Goal: Task Accomplishment & Management: Manage account settings

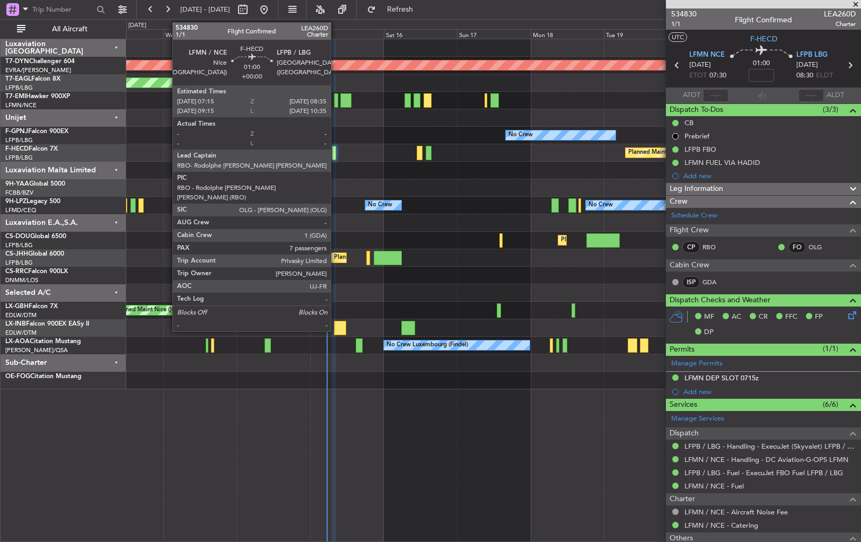
click at [336, 150] on div at bounding box center [334, 153] width 4 height 14
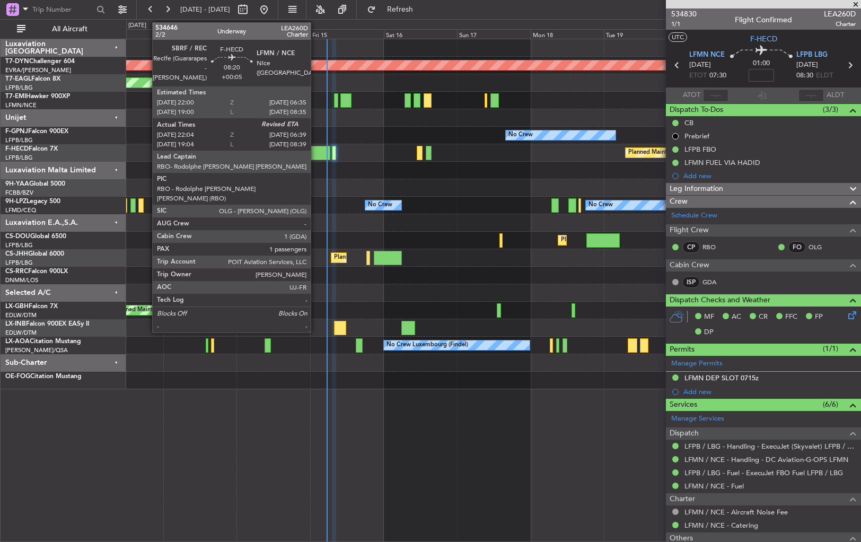
click at [316, 155] on div at bounding box center [317, 153] width 27 height 14
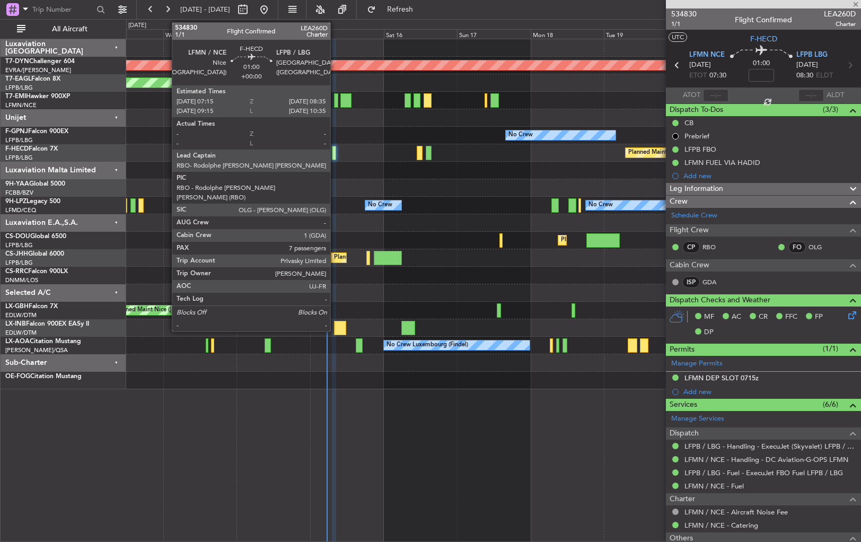
type input "+00:05"
type input "22:14"
type input "1"
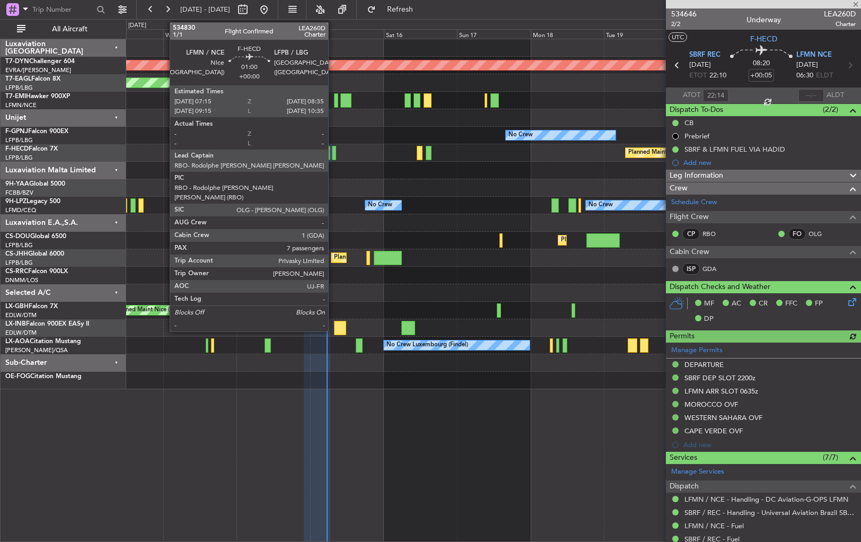
click at [333, 155] on div at bounding box center [334, 153] width 4 height 14
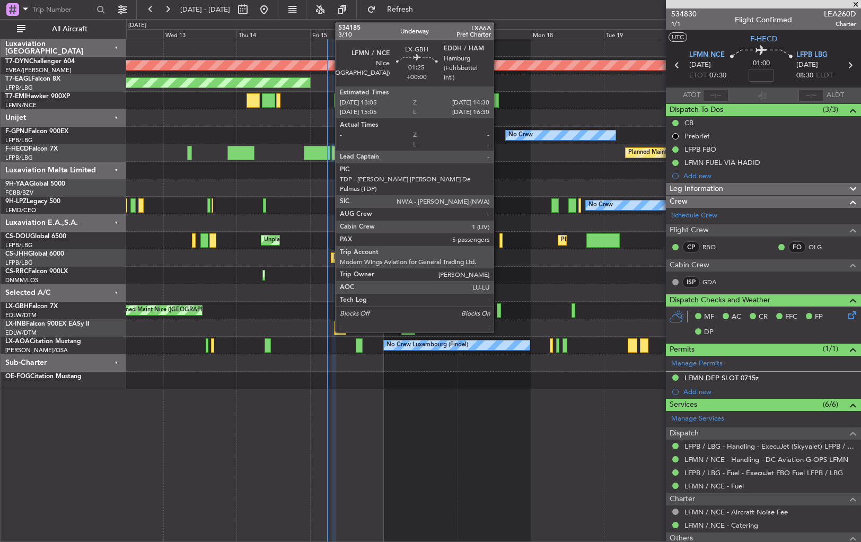
click at [499, 305] on div at bounding box center [499, 310] width 5 height 14
type input "5"
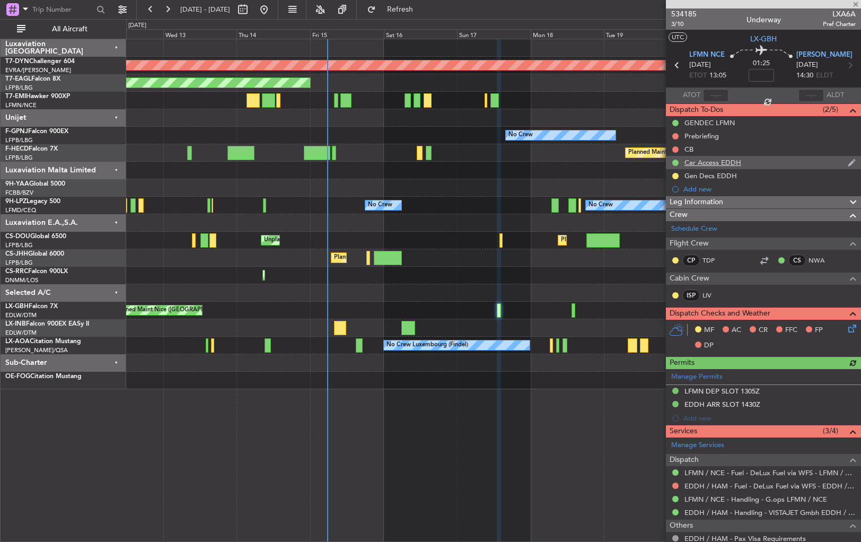
click at [776, 167] on div "Car Access EDDH" at bounding box center [763, 162] width 195 height 13
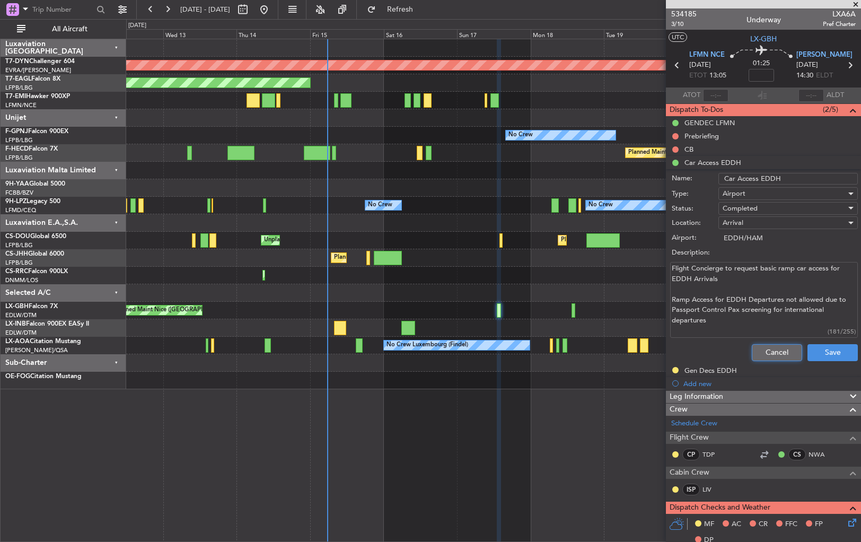
click at [767, 350] on button "Cancel" at bounding box center [777, 352] width 50 height 17
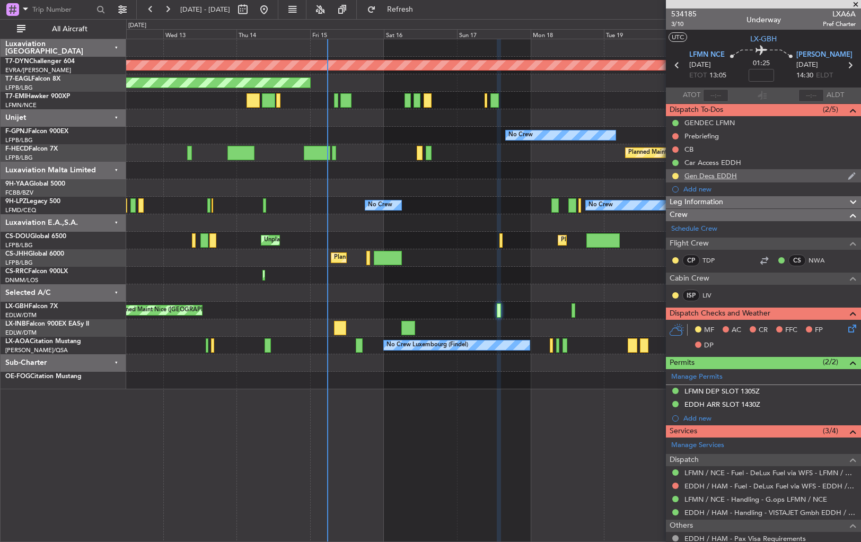
click at [761, 174] on div "Gen Decs EDDH" at bounding box center [763, 175] width 195 height 13
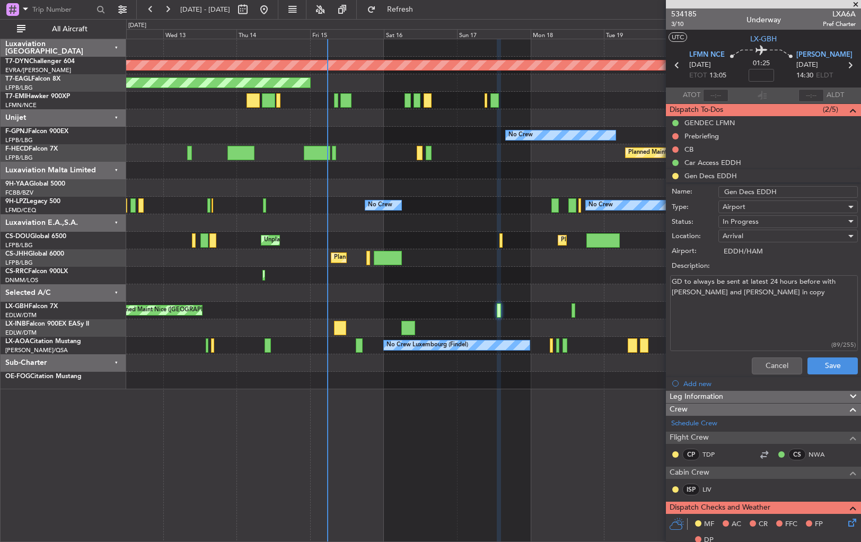
click at [779, 354] on div "Cancel Save" at bounding box center [761, 365] width 200 height 25
click at [677, 176] on mat-tooltip-component "Completed" at bounding box center [675, 179] width 49 height 28
click at [763, 359] on button "Cancel" at bounding box center [777, 365] width 50 height 17
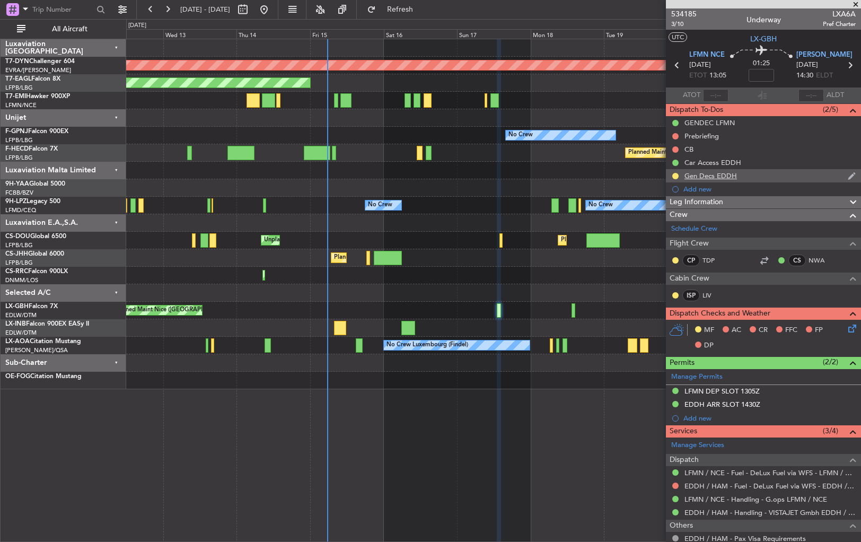
click at [676, 172] on div at bounding box center [675, 176] width 8 height 8
click at [675, 177] on button at bounding box center [676, 176] width 6 height 6
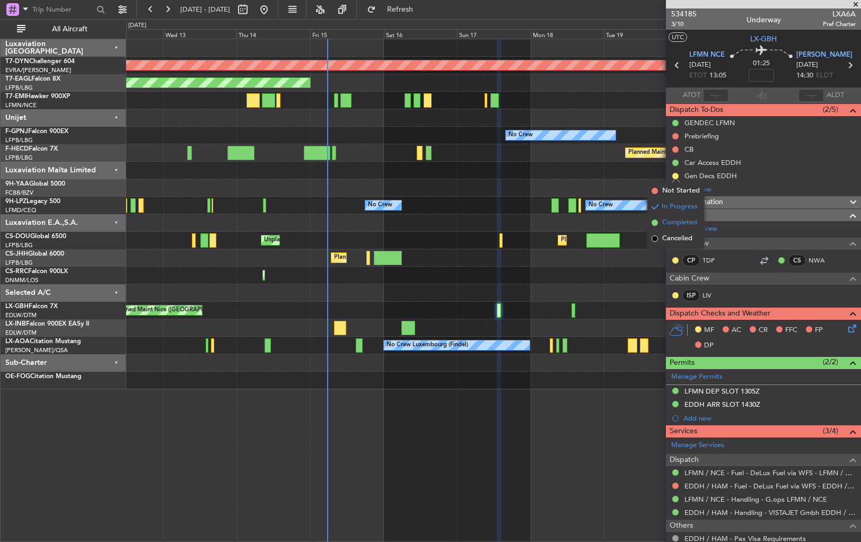
click at [656, 222] on span at bounding box center [655, 223] width 6 height 6
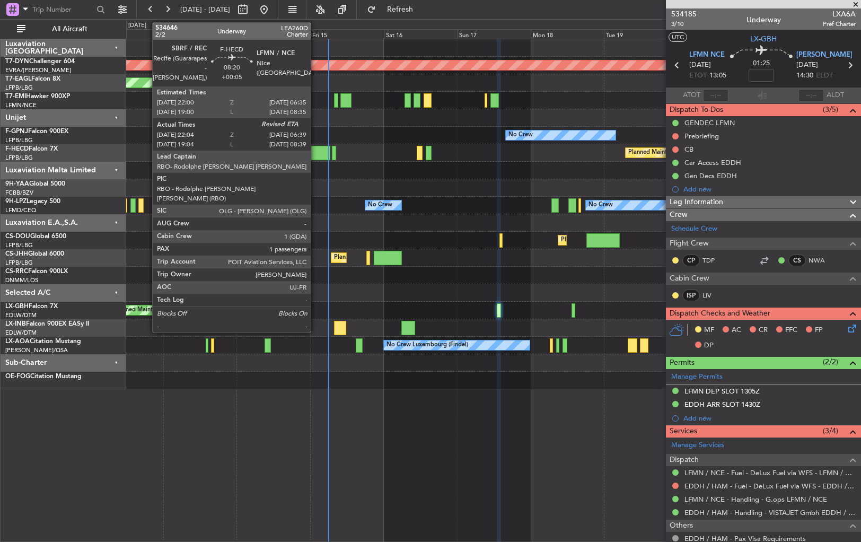
click at [318, 152] on div at bounding box center [317, 153] width 27 height 14
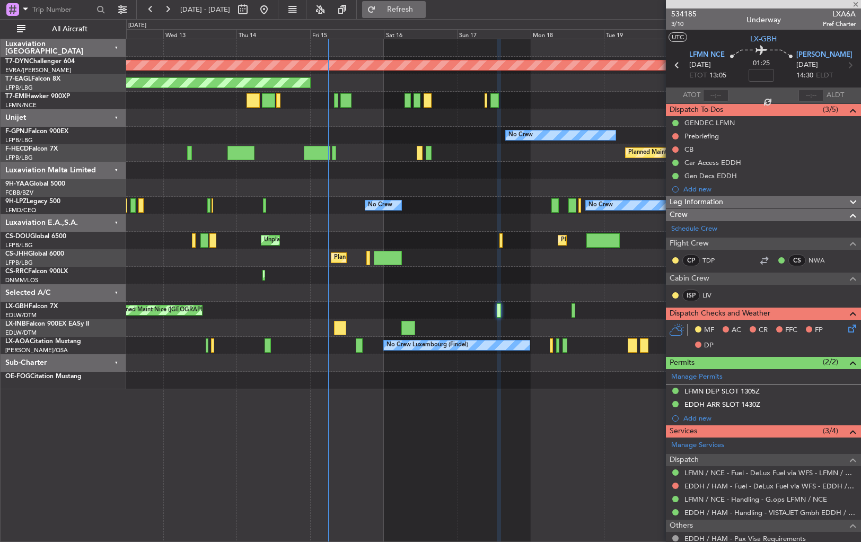
type input "+00:05"
type input "22:14"
type input "1"
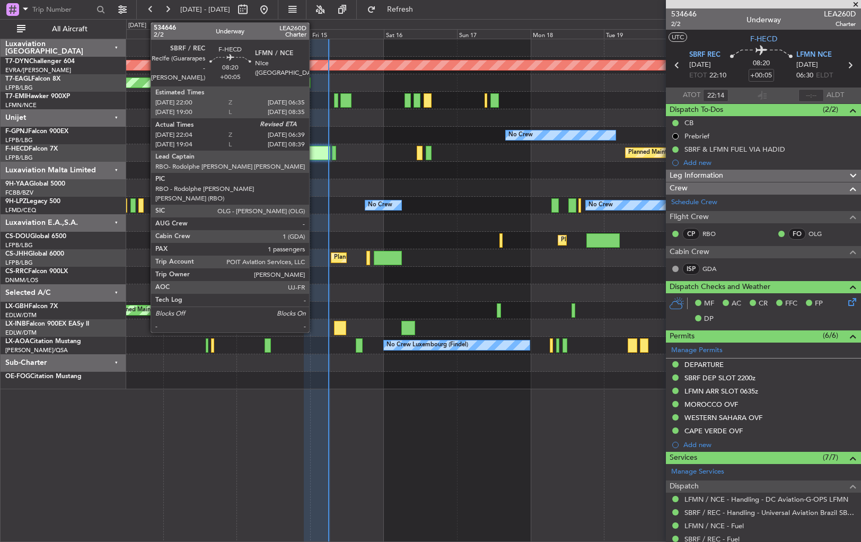
click at [314, 152] on div at bounding box center [317, 153] width 27 height 14
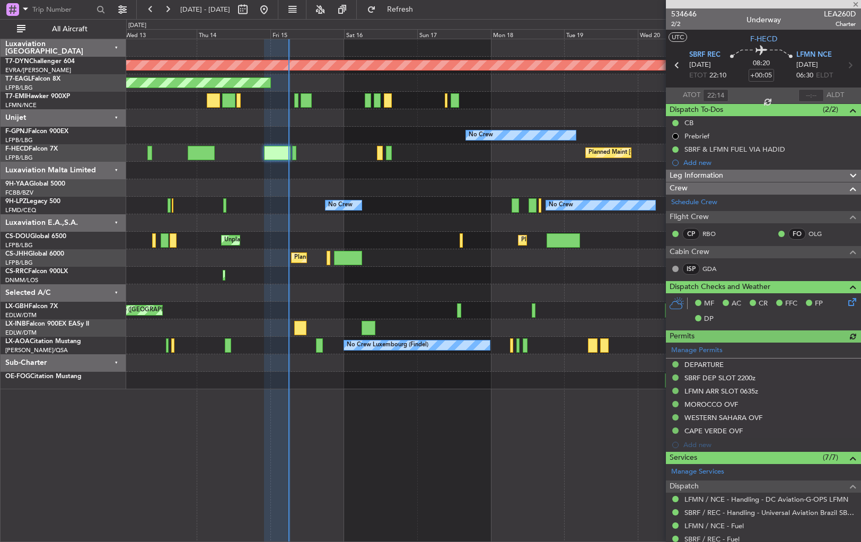
click at [337, 179] on div "Planned Maint [GEOGRAPHIC_DATA]-[GEOGRAPHIC_DATA] Planned Maint [US_STATE] ([GE…" at bounding box center [493, 214] width 735 height 350
click at [423, 8] on span "Refresh" at bounding box center [400, 9] width 45 height 7
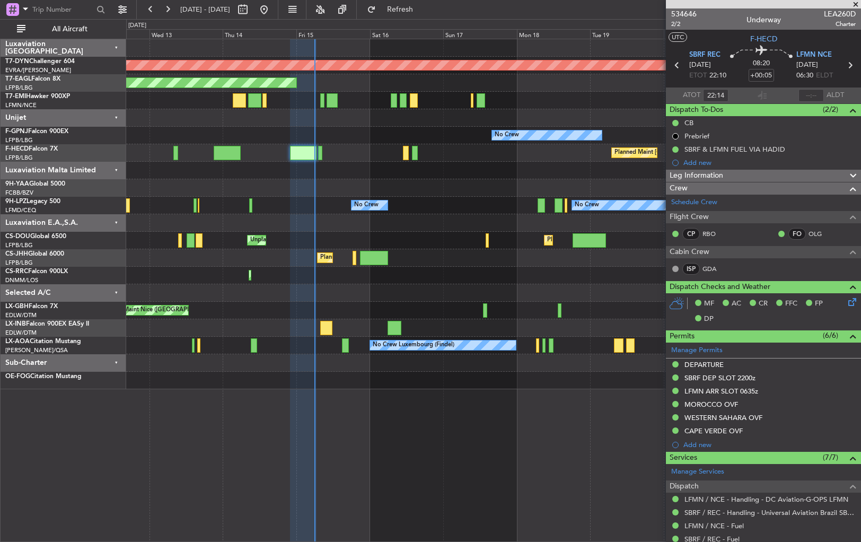
click at [343, 167] on div "Planned Maint [GEOGRAPHIC_DATA]-[GEOGRAPHIC_DATA] Planned Maint [US_STATE] ([GE…" at bounding box center [493, 214] width 735 height 350
click at [423, 7] on span "Refresh" at bounding box center [400, 9] width 45 height 7
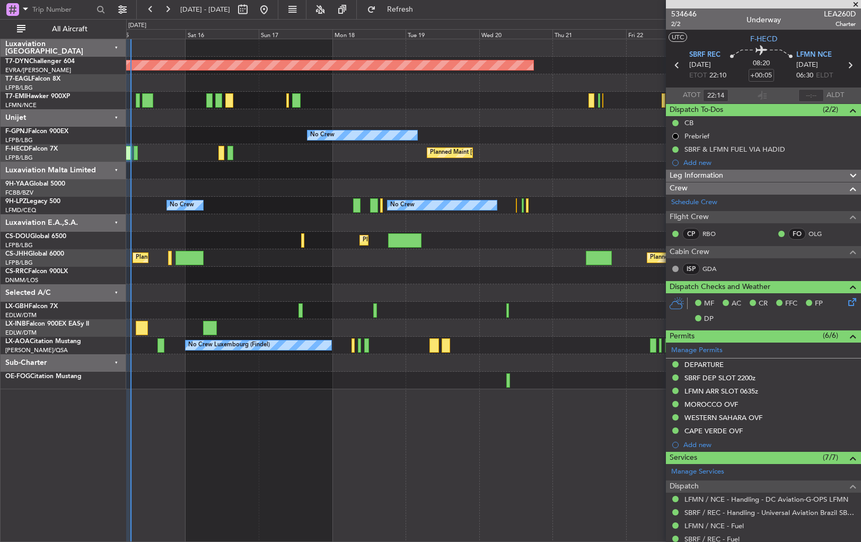
click at [281, 304] on div "Planned Maint [GEOGRAPHIC_DATA]-[GEOGRAPHIC_DATA] Planned Maint Geneva ([GEOGRA…" at bounding box center [493, 214] width 735 height 350
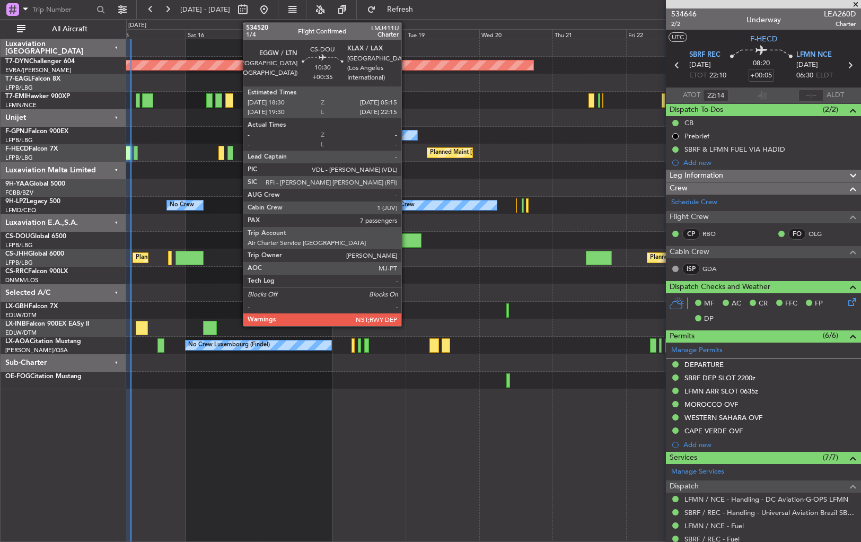
click at [406, 241] on div at bounding box center [404, 240] width 33 height 14
type input "+00:35"
type input "7"
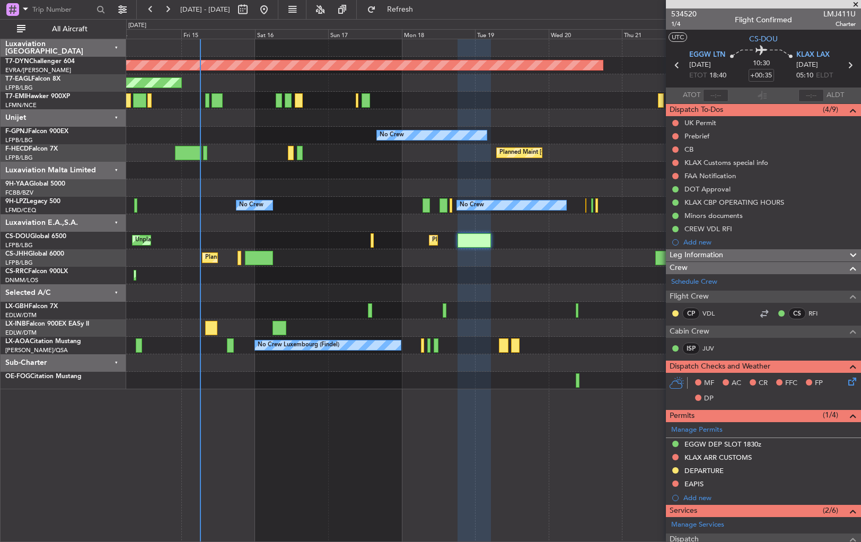
click at [397, 201] on div "Planned Maint [GEOGRAPHIC_DATA]-[GEOGRAPHIC_DATA] Planned Maint [US_STATE] ([GE…" at bounding box center [493, 214] width 735 height 350
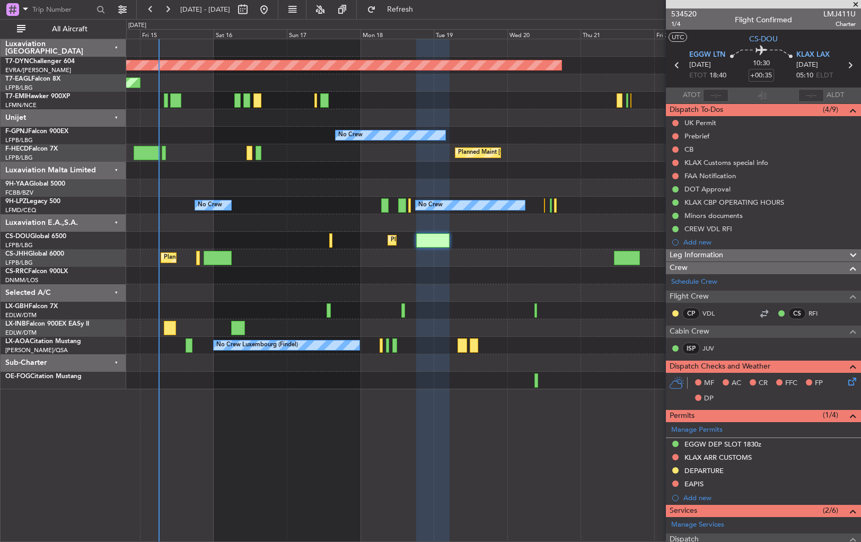
click at [346, 215] on div "Planned Maint [GEOGRAPHIC_DATA]-[GEOGRAPHIC_DATA] Planned Maint [US_STATE] ([GE…" at bounding box center [493, 214] width 735 height 350
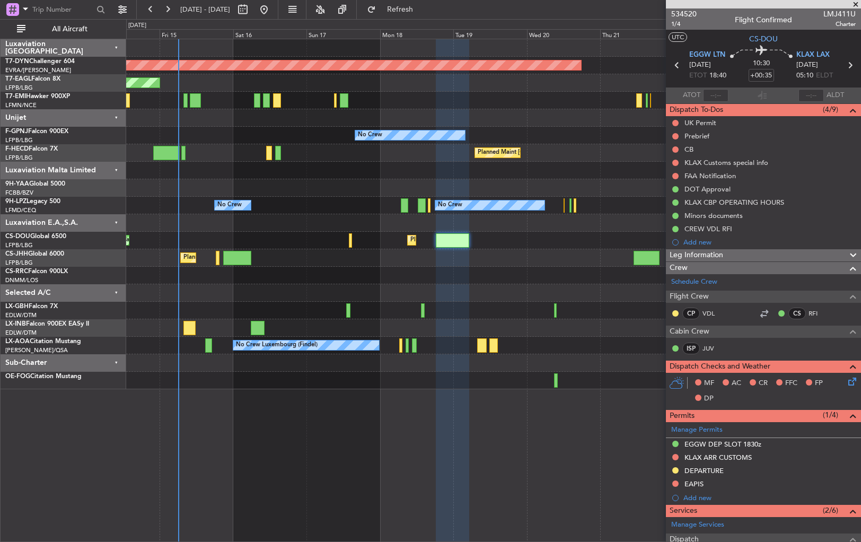
click at [380, 268] on div "Planned Maint [GEOGRAPHIC_DATA]-[GEOGRAPHIC_DATA] Planned Maint [US_STATE] ([GE…" at bounding box center [493, 214] width 735 height 350
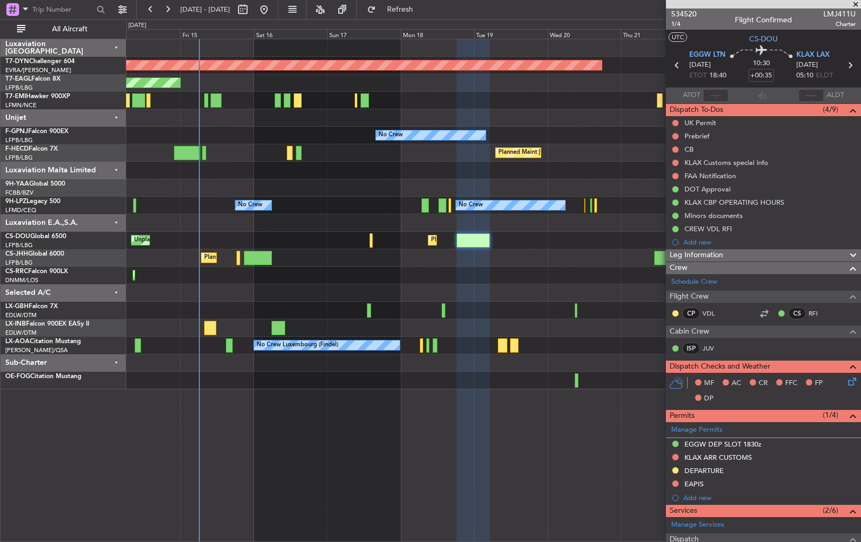
click at [326, 244] on div "Planned Maint [GEOGRAPHIC_DATA]-[GEOGRAPHIC_DATA] Planned Maint [US_STATE] ([GE…" at bounding box center [493, 214] width 735 height 350
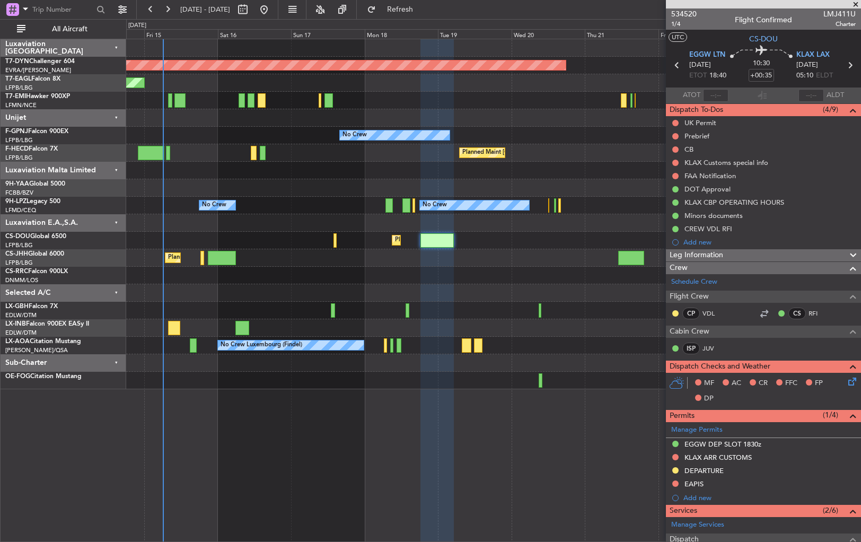
click at [293, 264] on div "Planned Maint [GEOGRAPHIC_DATA] ([GEOGRAPHIC_DATA]) Planned Maint [GEOGRAPHIC_D…" at bounding box center [493, 258] width 735 height 18
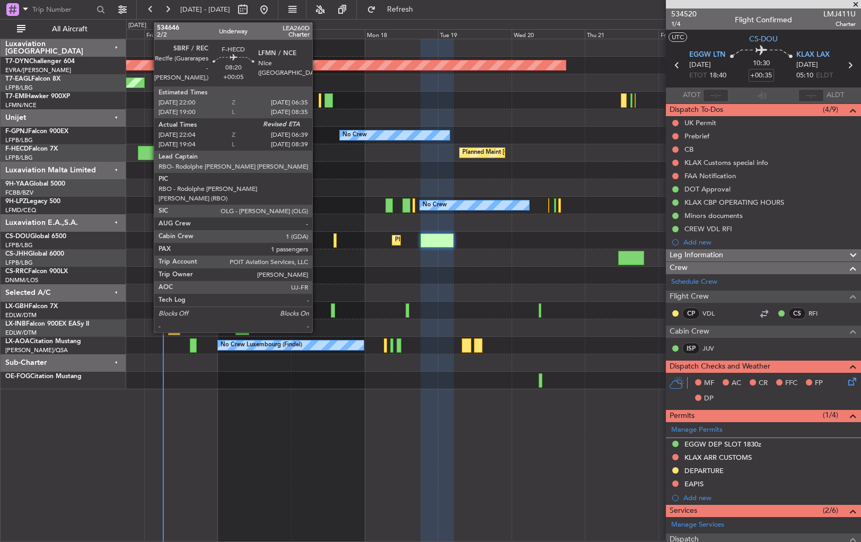
click at [149, 154] on div at bounding box center [151, 153] width 27 height 14
type input "+00:05"
type input "22:14"
type input "1"
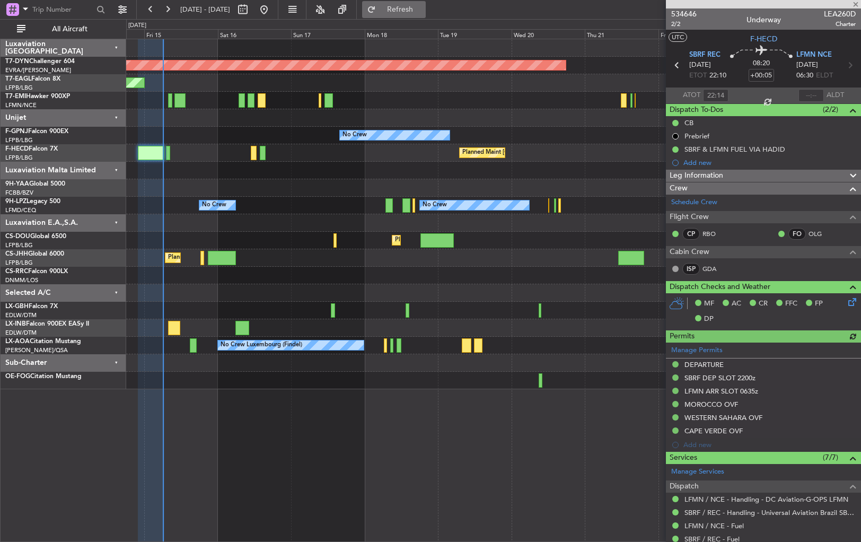
click at [423, 13] on span "Refresh" at bounding box center [400, 9] width 45 height 7
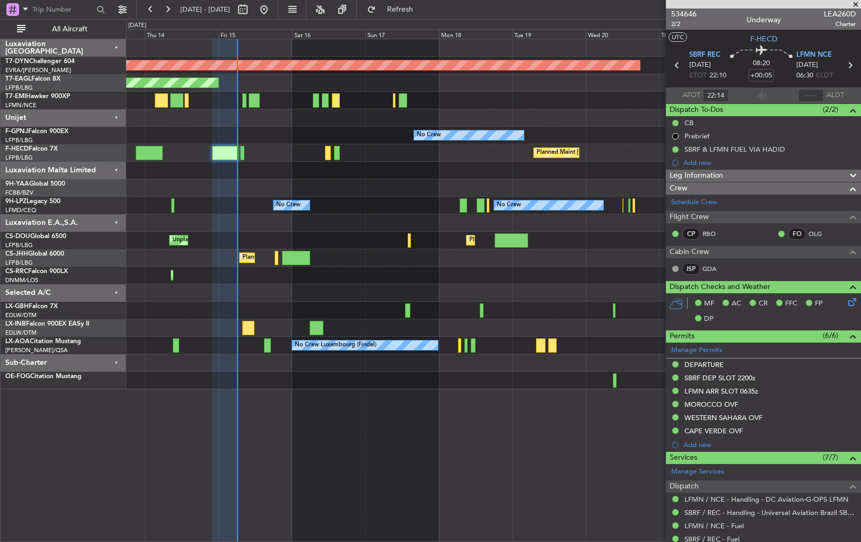
click at [281, 182] on div "Planned Maint [GEOGRAPHIC_DATA]-[GEOGRAPHIC_DATA] Planned Maint [US_STATE] ([GE…" at bounding box center [493, 214] width 735 height 350
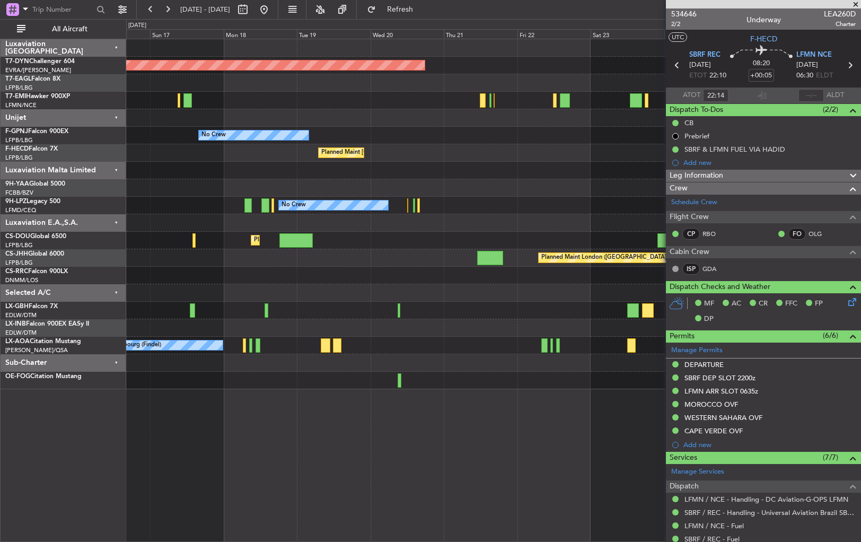
click at [325, 299] on div at bounding box center [493, 293] width 735 height 18
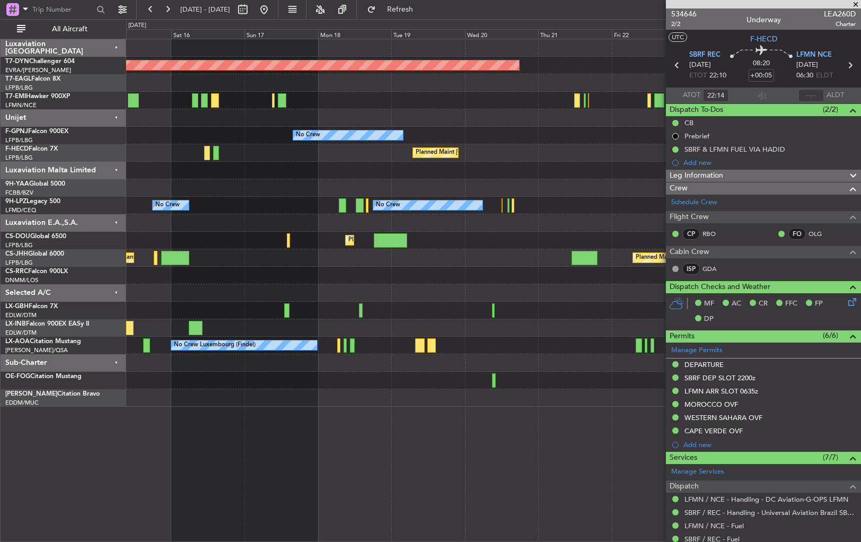
click at [365, 170] on div "Planned Maint [GEOGRAPHIC_DATA]-[GEOGRAPHIC_DATA] Planned Maint Geneva ([GEOGRA…" at bounding box center [493, 223] width 735 height 368
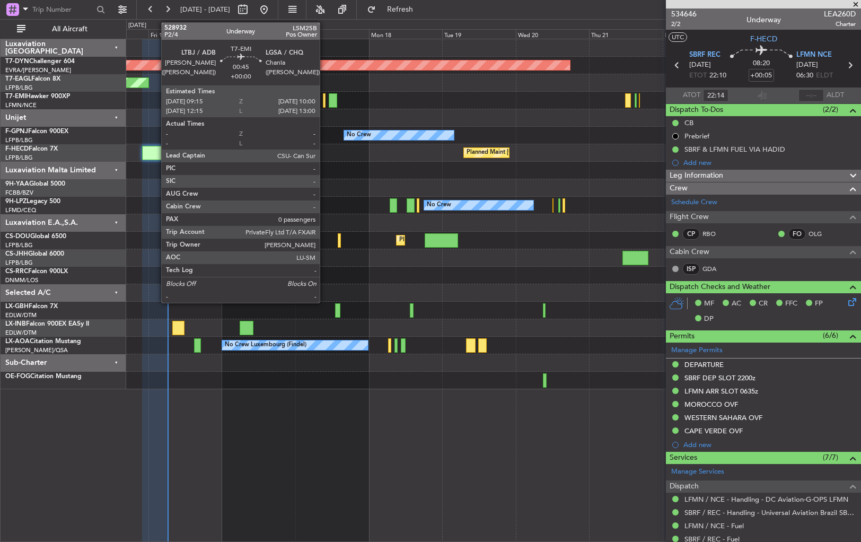
click at [325, 104] on div at bounding box center [324, 100] width 3 height 14
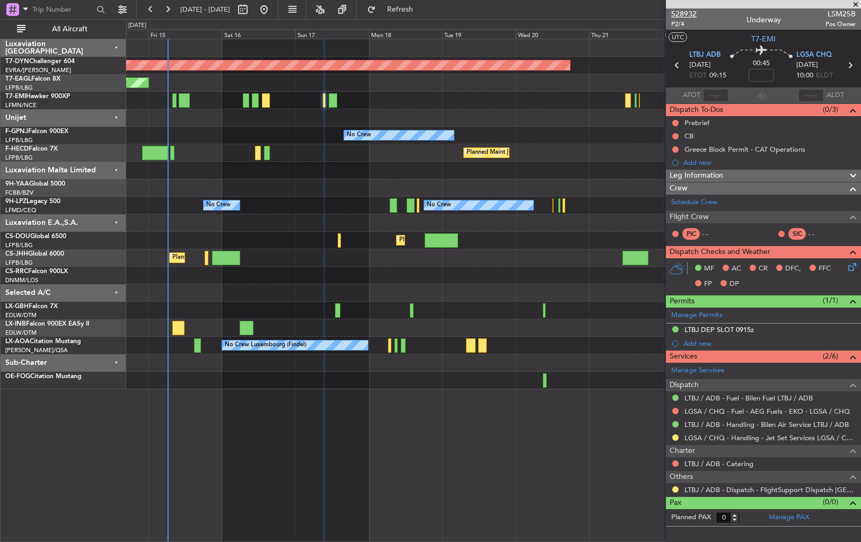
click at [682, 12] on span "528932" at bounding box center [683, 13] width 25 height 11
click at [423, 7] on span "Refresh" at bounding box center [400, 9] width 45 height 7
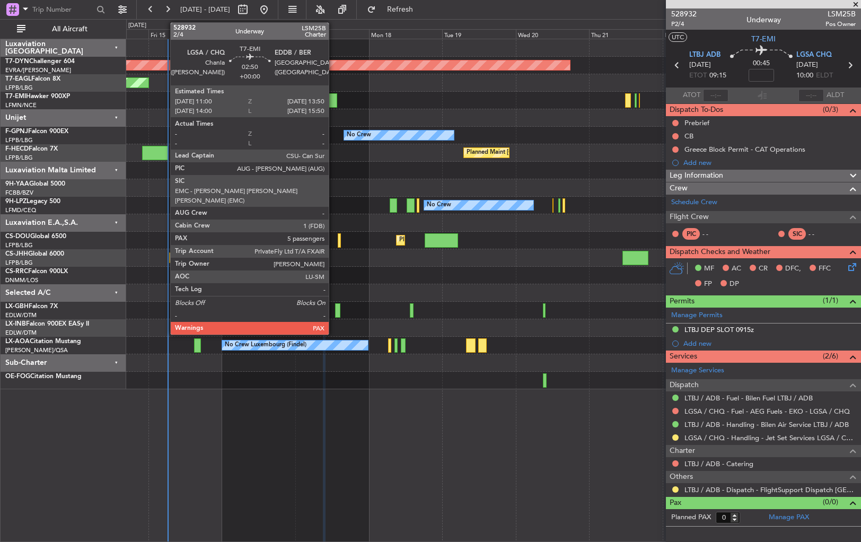
click at [334, 100] on div at bounding box center [333, 100] width 9 height 14
type input "5"
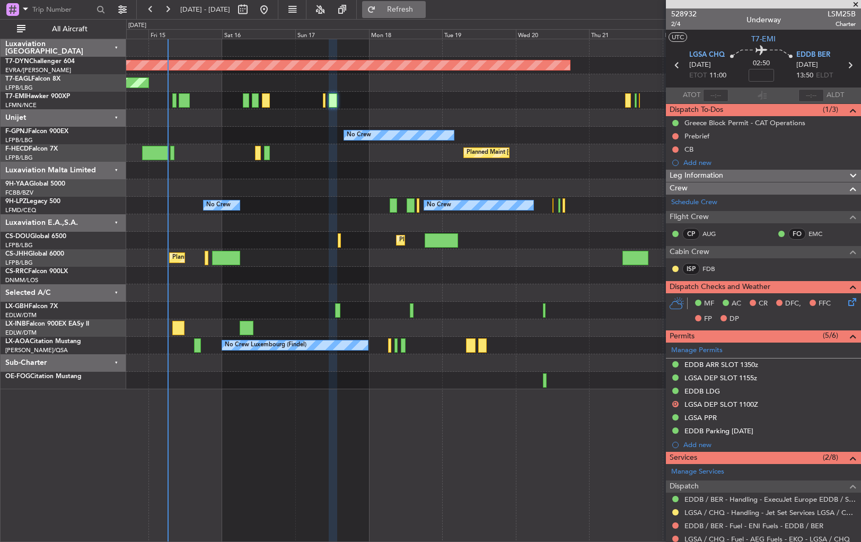
click at [409, 12] on button "Refresh" at bounding box center [394, 9] width 64 height 17
click at [423, 6] on span "Refresh" at bounding box center [400, 9] width 45 height 7
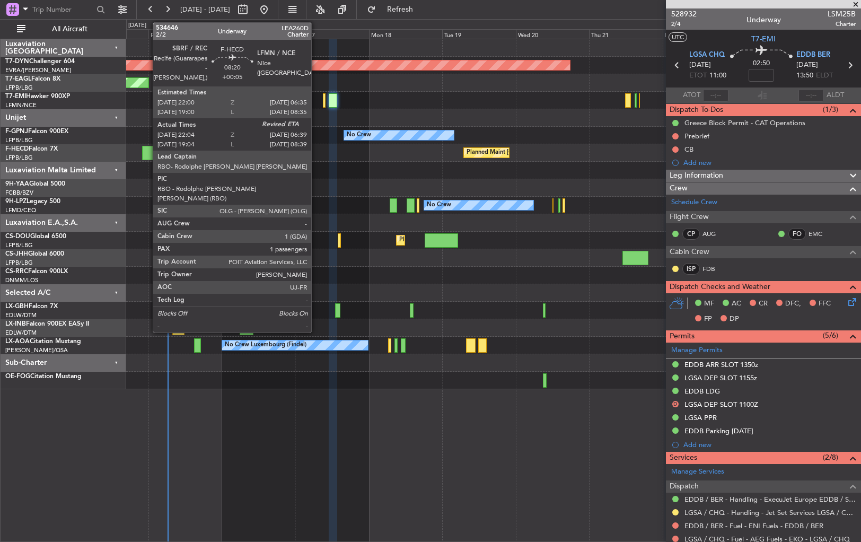
click at [147, 156] on div at bounding box center [155, 153] width 27 height 14
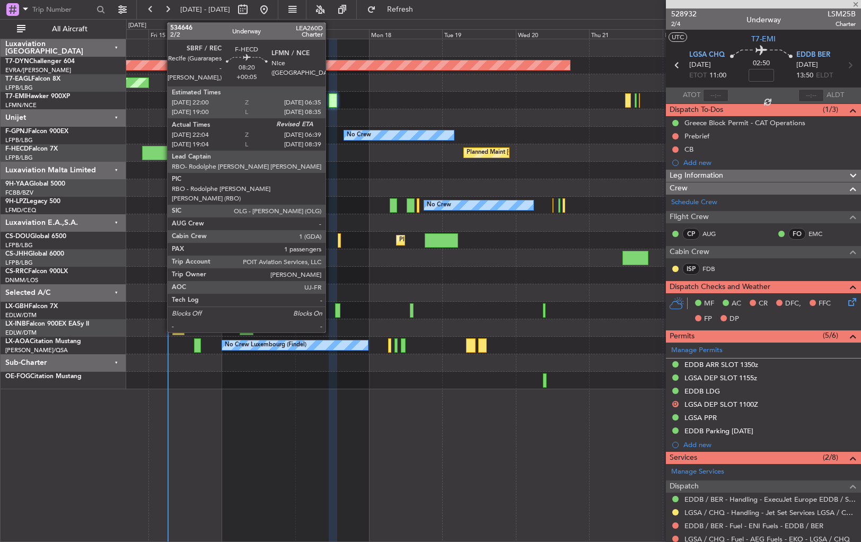
type input "+00:05"
type input "22:14"
type input "1"
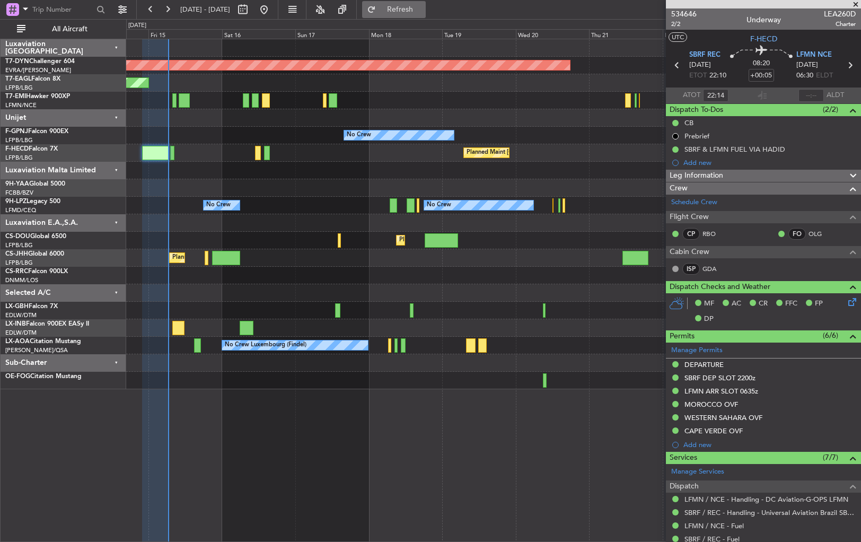
click at [423, 13] on span "Refresh" at bounding box center [400, 9] width 45 height 7
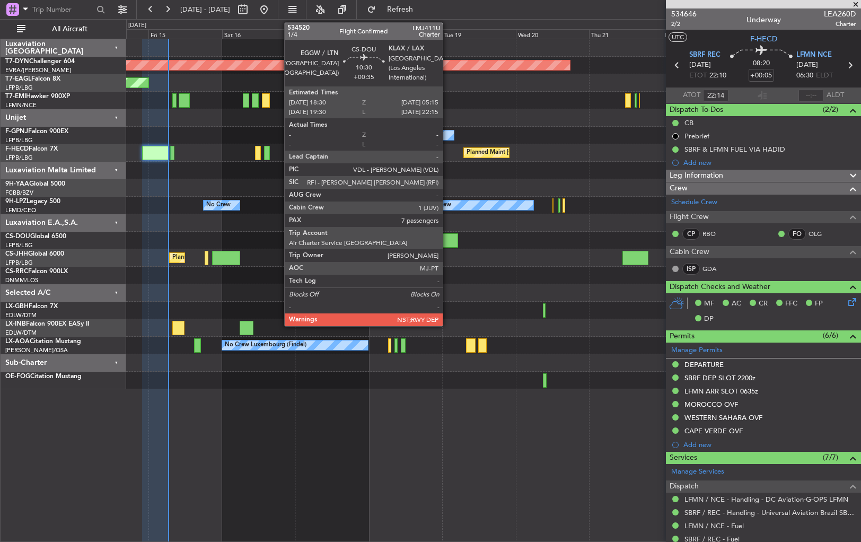
click at [448, 238] on div at bounding box center [441, 240] width 33 height 14
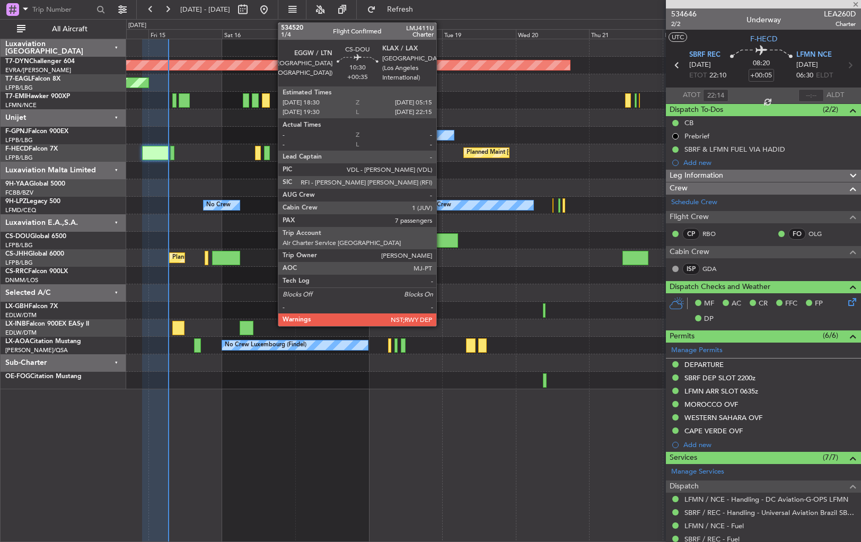
type input "+00:35"
type input "7"
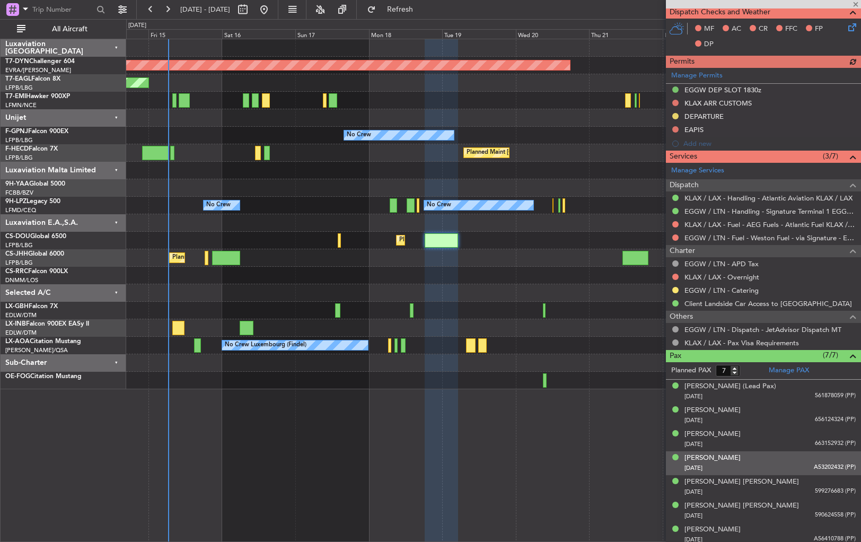
scroll to position [357, 0]
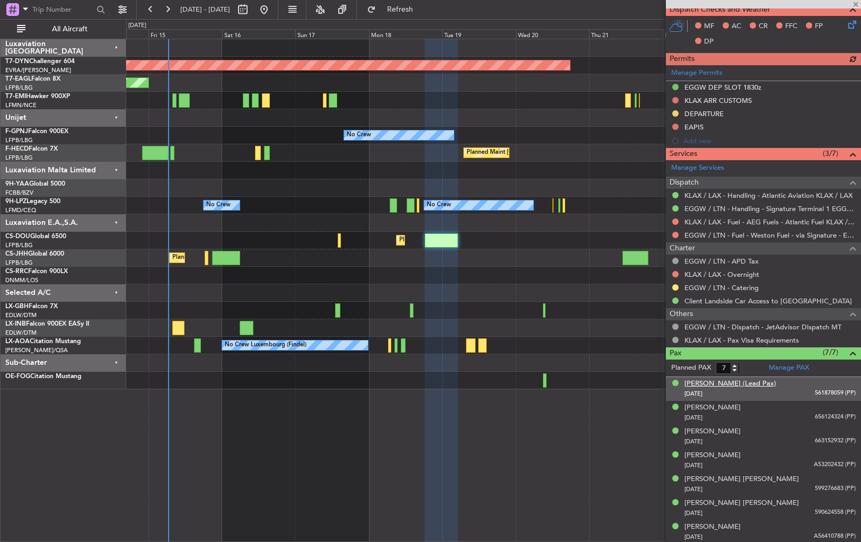
click at [728, 386] on div "[PERSON_NAME] (Lead Pax)" at bounding box center [731, 384] width 92 height 11
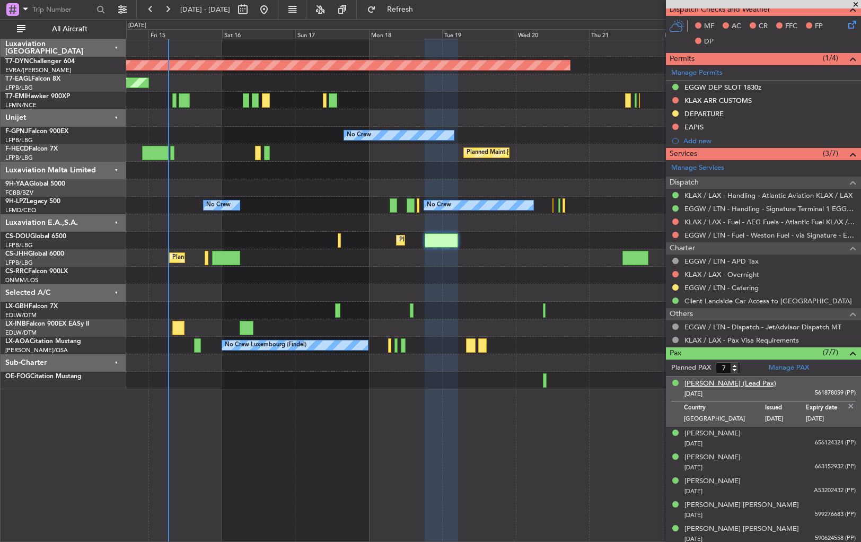
click at [713, 381] on div "[PERSON_NAME] (Lead Pax)" at bounding box center [731, 384] width 92 height 11
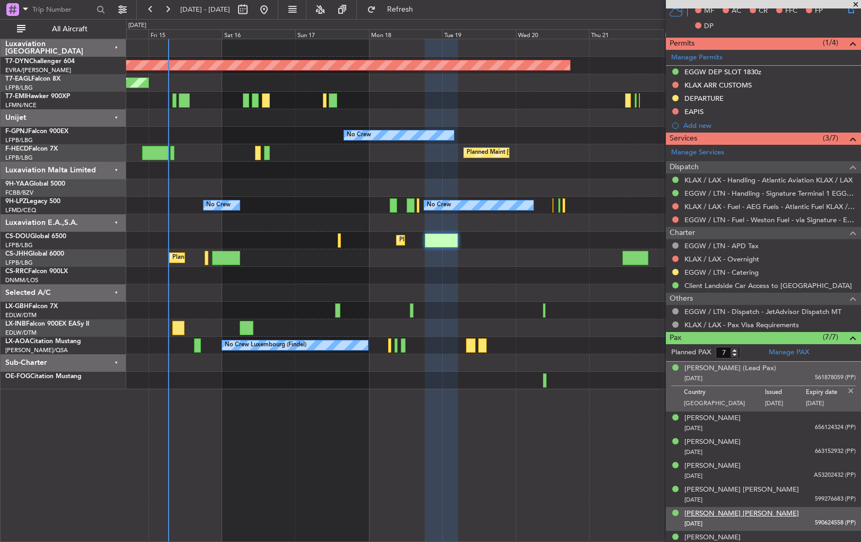
scroll to position [383, 0]
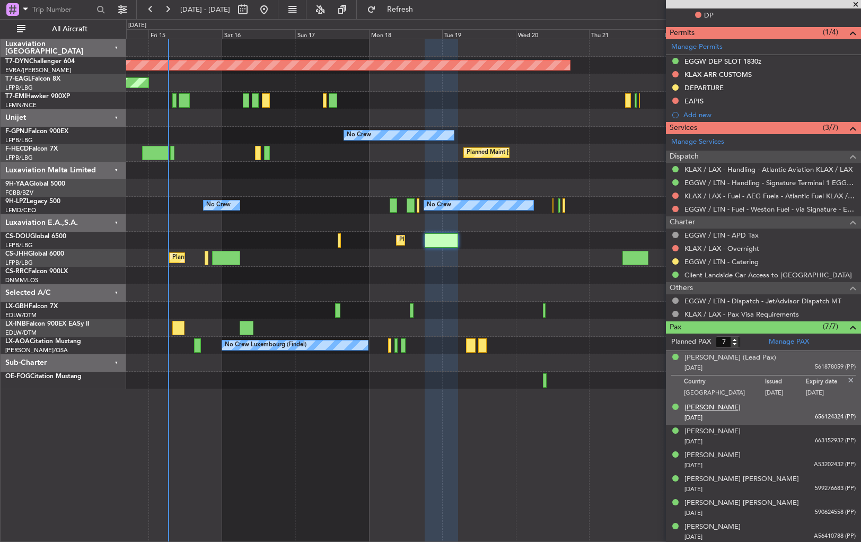
click at [727, 405] on div "[PERSON_NAME]" at bounding box center [713, 408] width 56 height 11
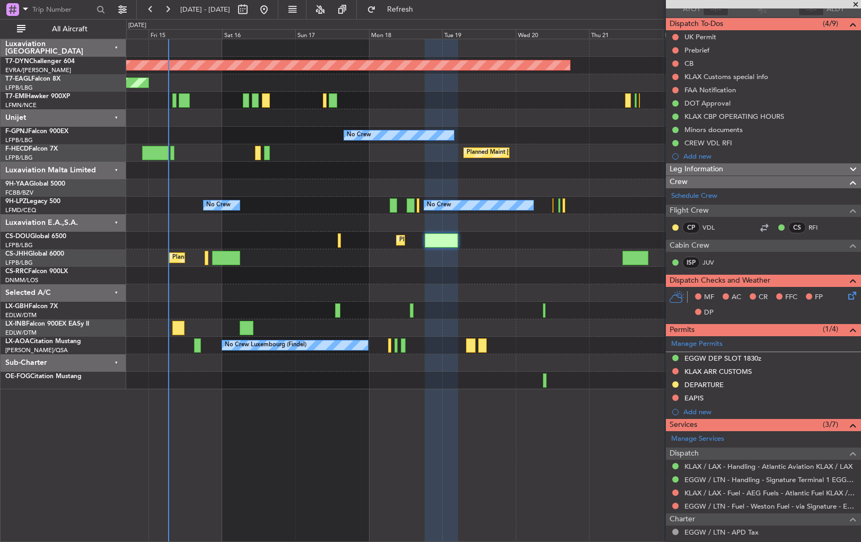
scroll to position [0, 0]
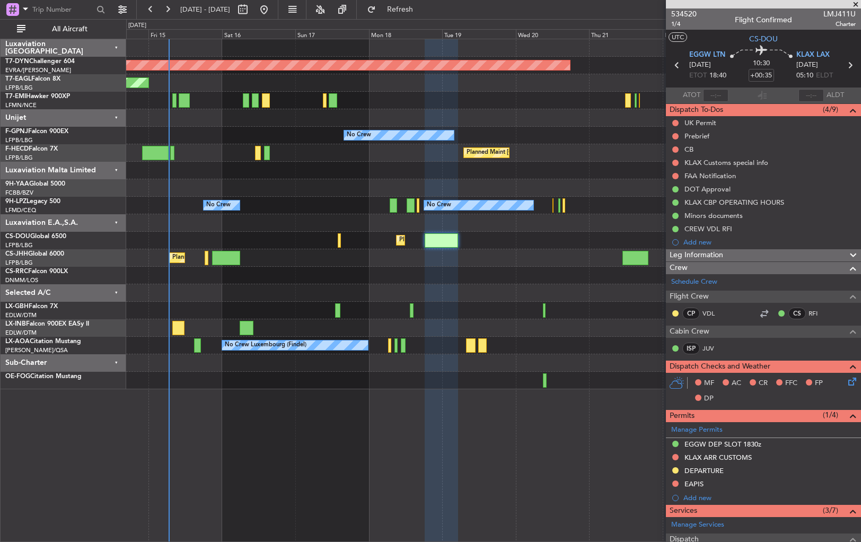
click at [366, 321] on div at bounding box center [493, 328] width 735 height 18
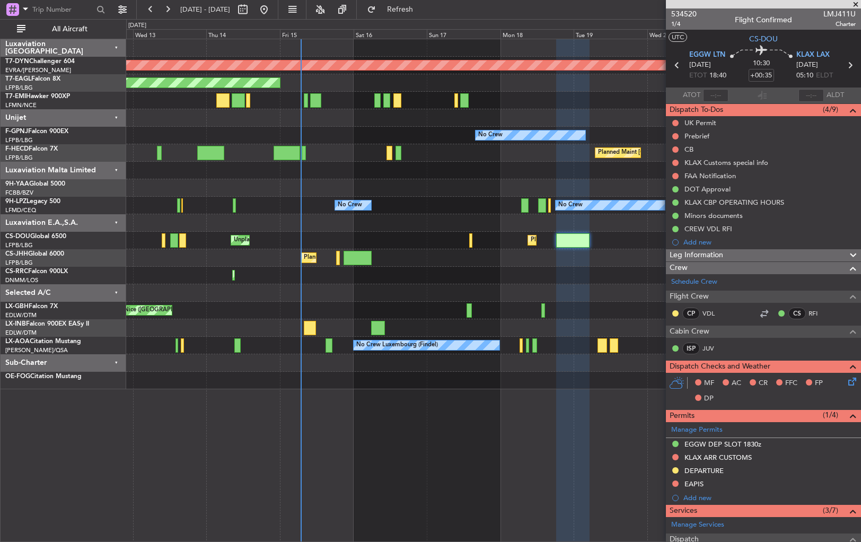
click at [406, 251] on div "Planned Maint [GEOGRAPHIC_DATA]-[GEOGRAPHIC_DATA] Planned Maint [US_STATE] ([GE…" at bounding box center [493, 214] width 735 height 350
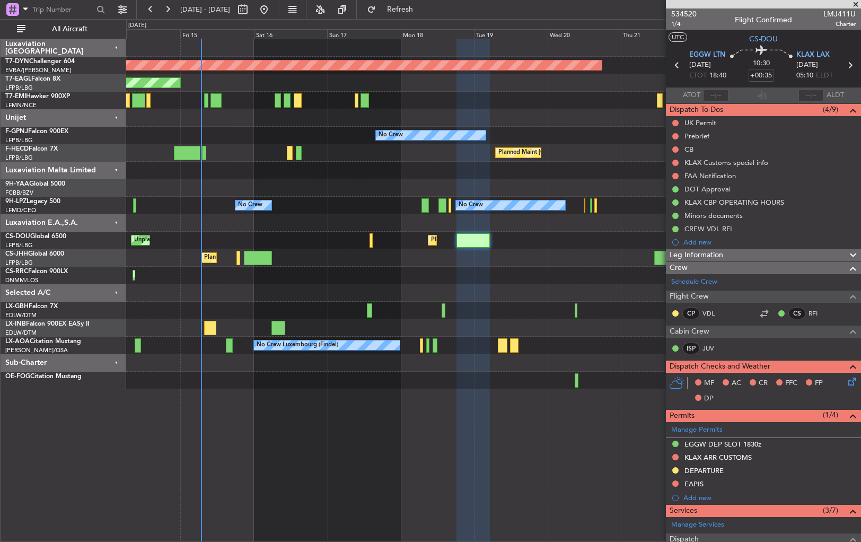
click at [300, 388] on div at bounding box center [493, 381] width 735 height 18
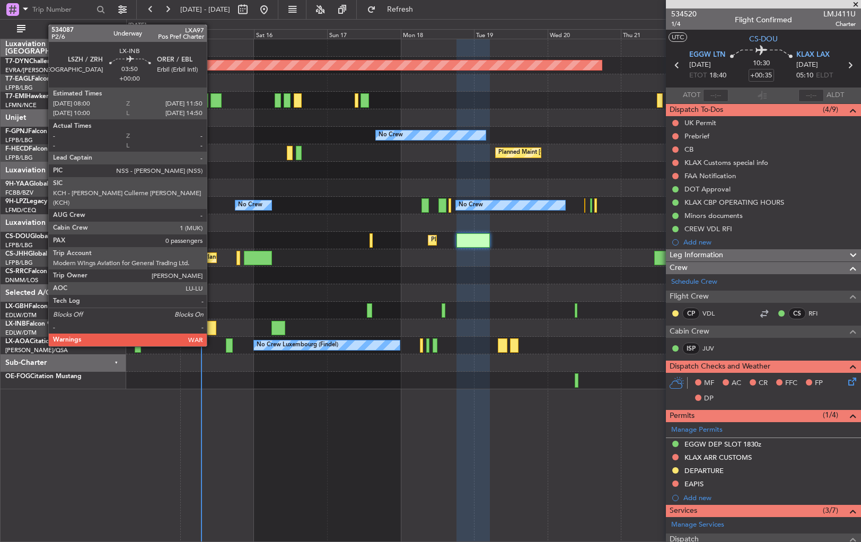
click at [212, 326] on div at bounding box center [210, 328] width 12 height 14
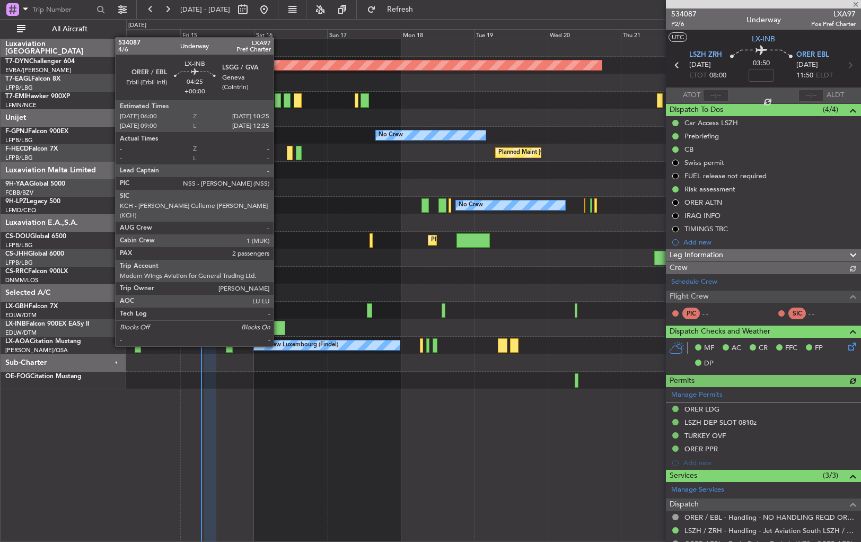
click at [278, 325] on div at bounding box center [279, 328] width 14 height 14
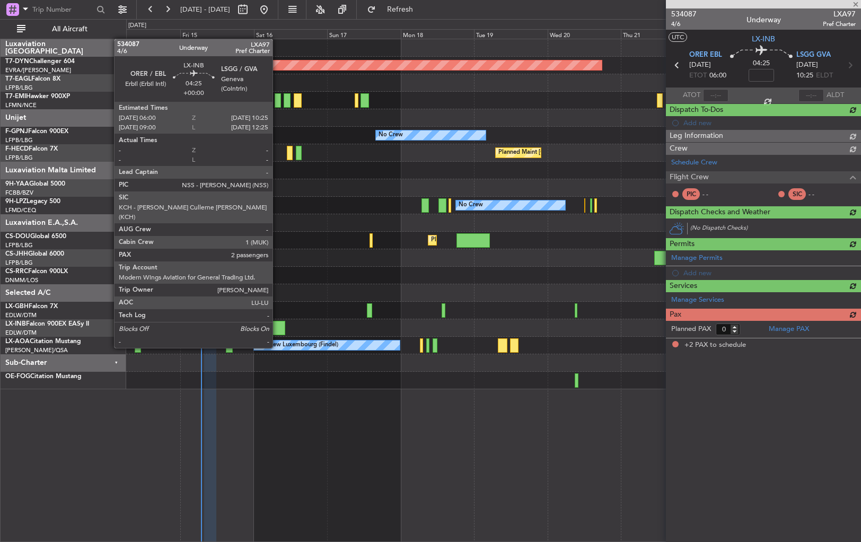
type input "2"
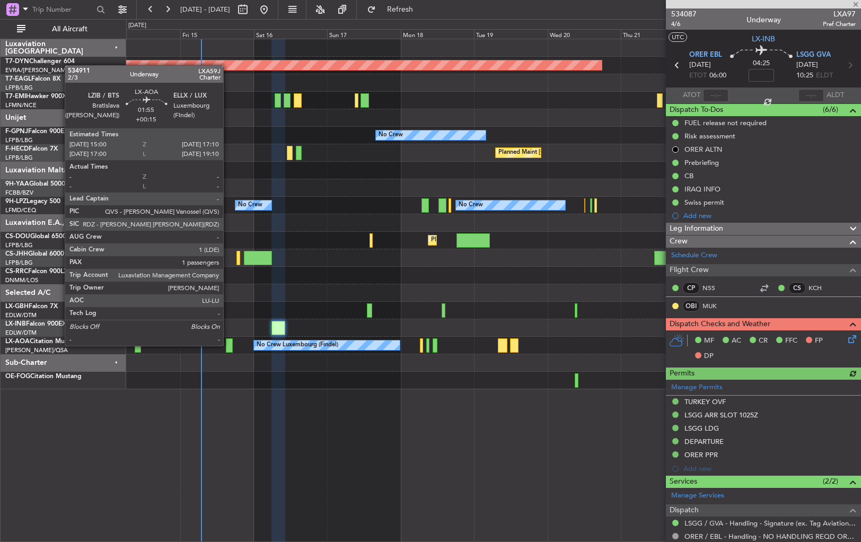
click at [228, 345] on div at bounding box center [229, 345] width 7 height 14
type input "+00:15"
type input "1"
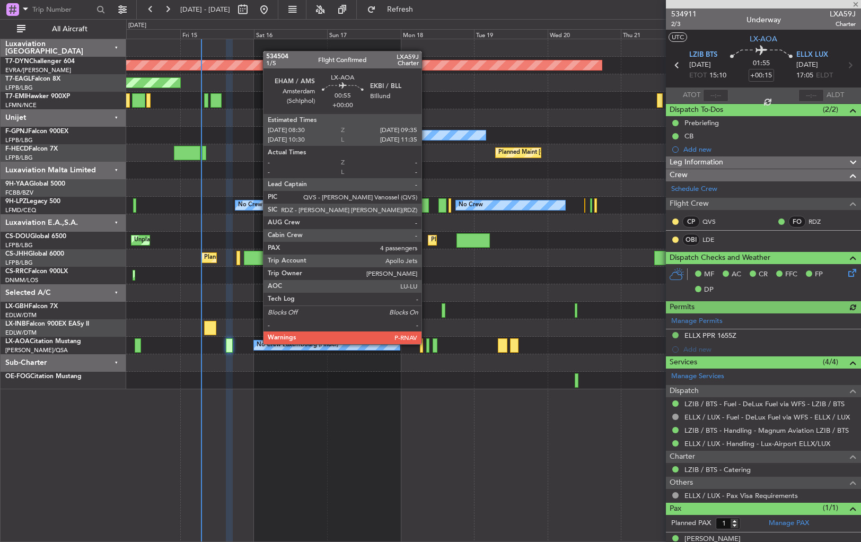
click at [426, 343] on div at bounding box center [428, 345] width 4 height 14
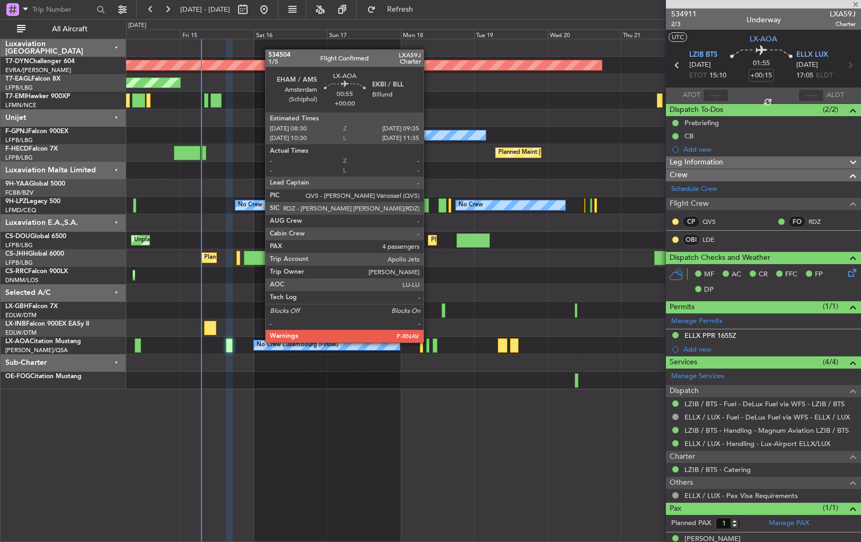
type input "4"
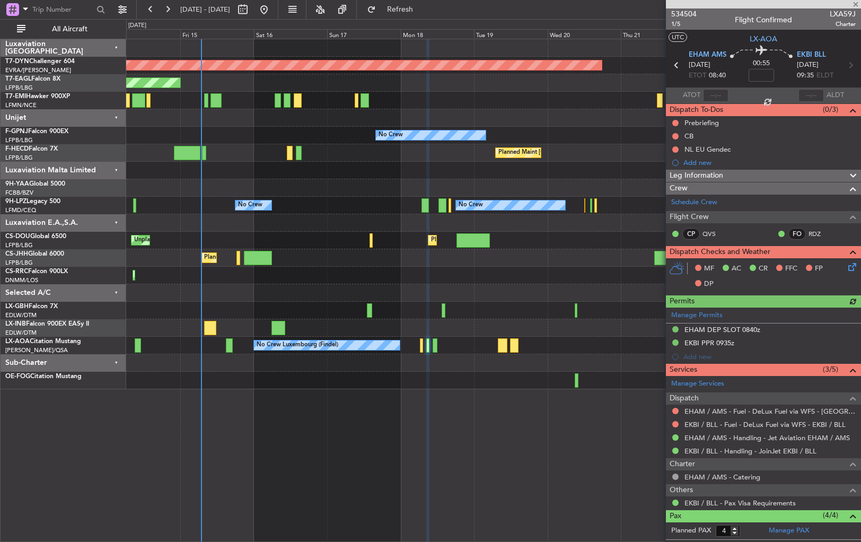
scroll to position [91, 0]
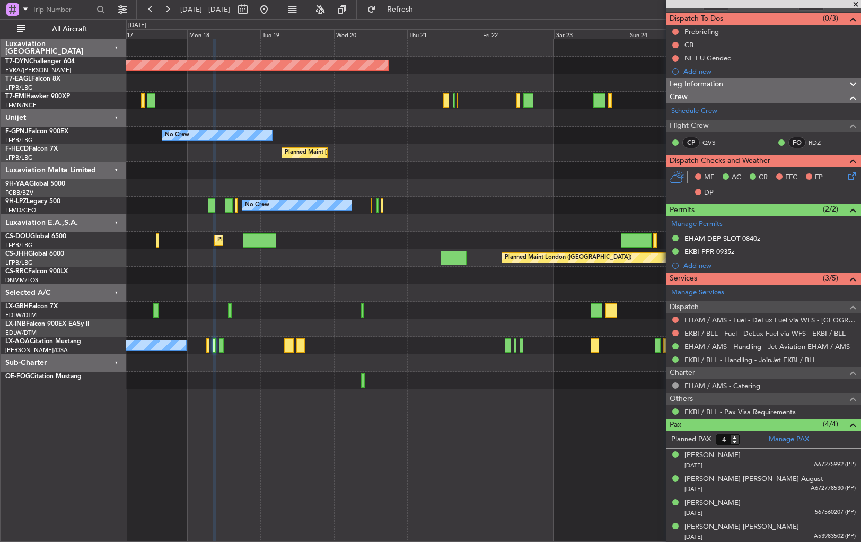
click at [299, 390] on div "Planned Maint [GEOGRAPHIC_DATA]-[GEOGRAPHIC_DATA] Planned Maint Geneva ([GEOGRA…" at bounding box center [493, 290] width 735 height 503
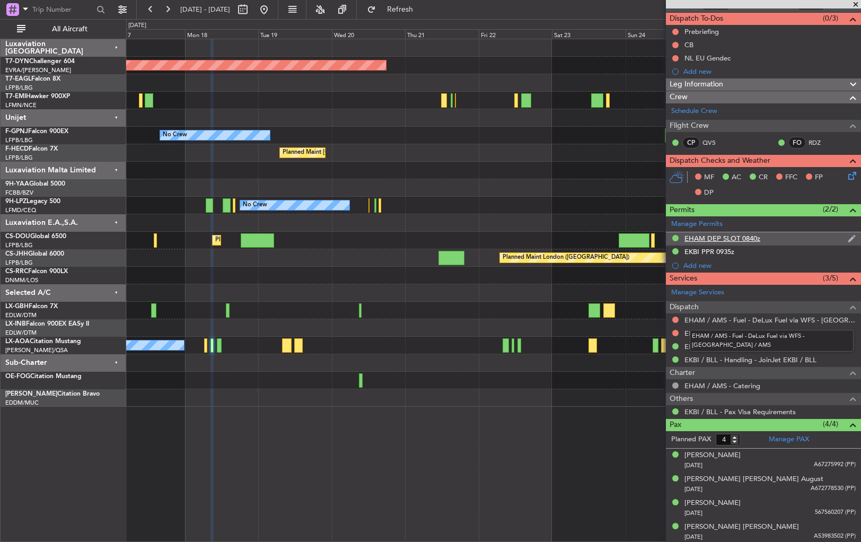
scroll to position [0, 0]
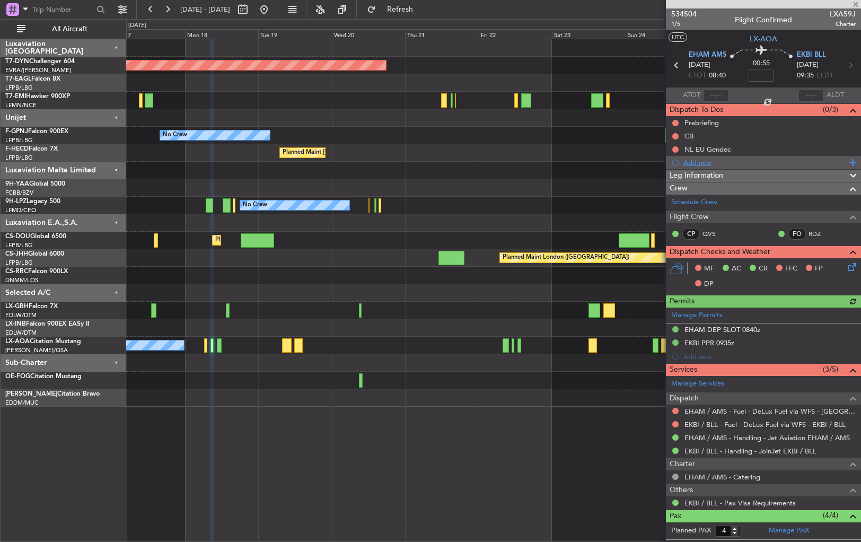
click at [698, 161] on div "Add new" at bounding box center [765, 162] width 163 height 9
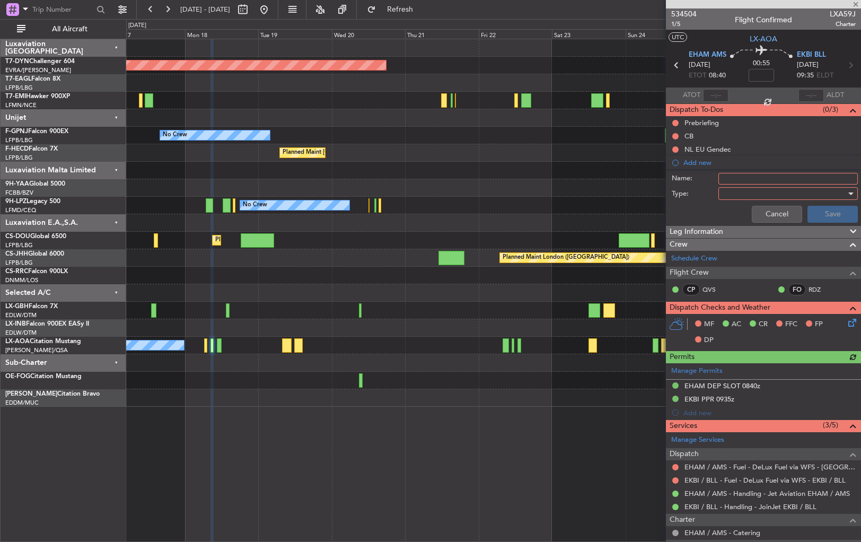
click at [734, 178] on input "Name:" at bounding box center [788, 179] width 139 height 12
type input "Refueling with PAX on board"
click at [837, 195] on div at bounding box center [785, 194] width 124 height 16
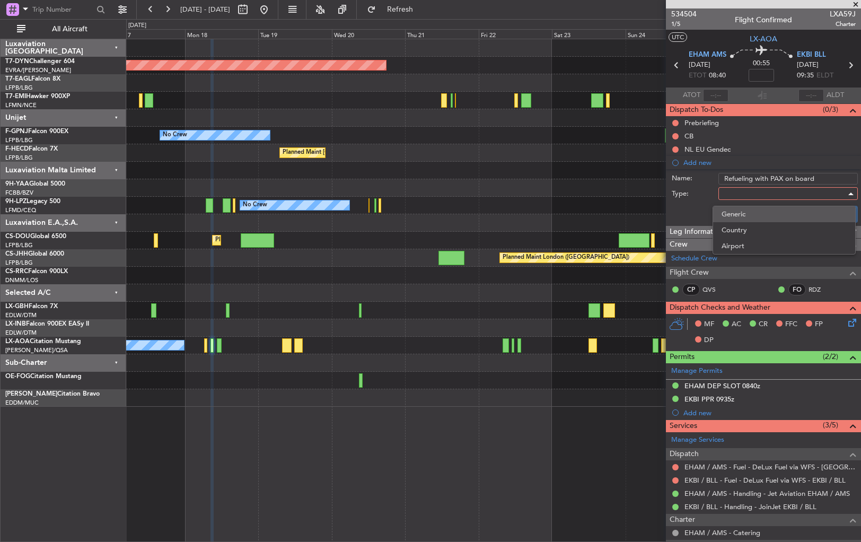
click at [784, 211] on span "Generic" at bounding box center [785, 214] width 126 height 16
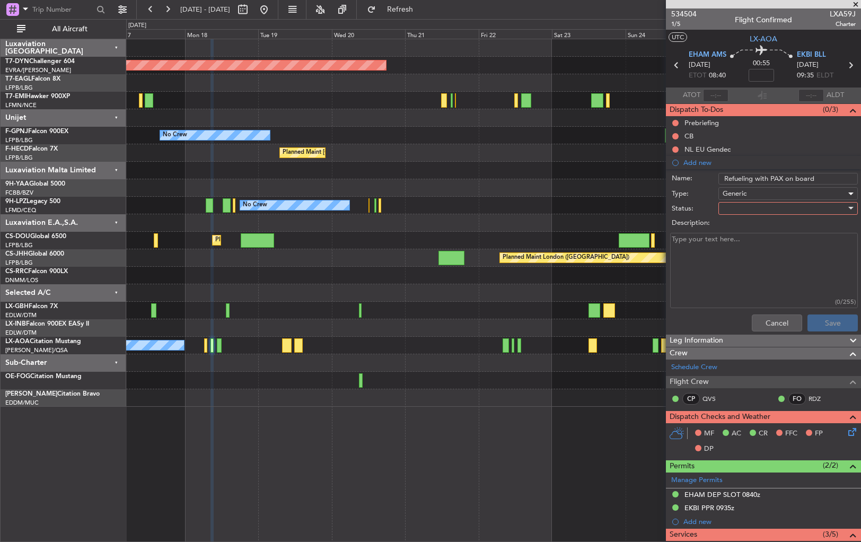
click at [828, 212] on div at bounding box center [785, 208] width 124 height 16
click at [763, 227] on span "Not Started" at bounding box center [785, 229] width 126 height 16
click at [779, 204] on div "Not Started" at bounding box center [785, 208] width 124 height 16
click at [759, 259] on span "Completed" at bounding box center [785, 261] width 126 height 16
click at [832, 326] on button "Save" at bounding box center [833, 323] width 50 height 17
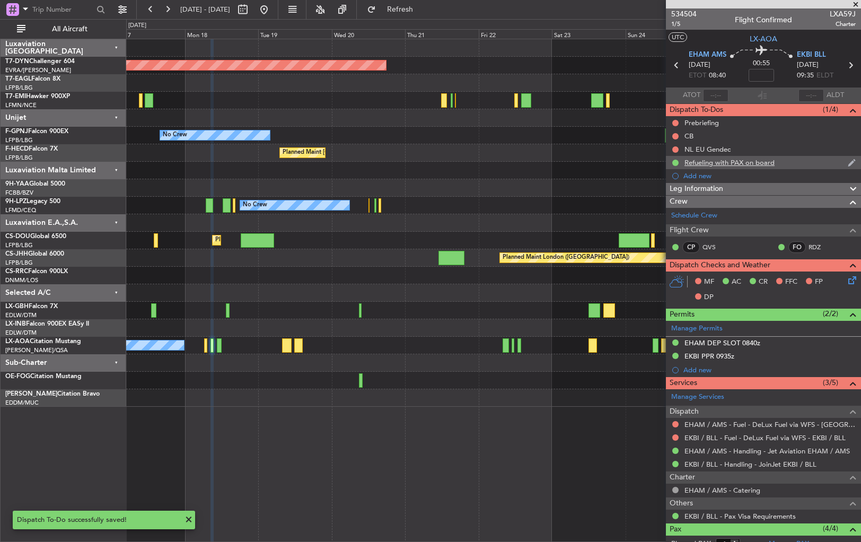
click at [807, 161] on div "Refueling with PAX on board" at bounding box center [763, 162] width 195 height 13
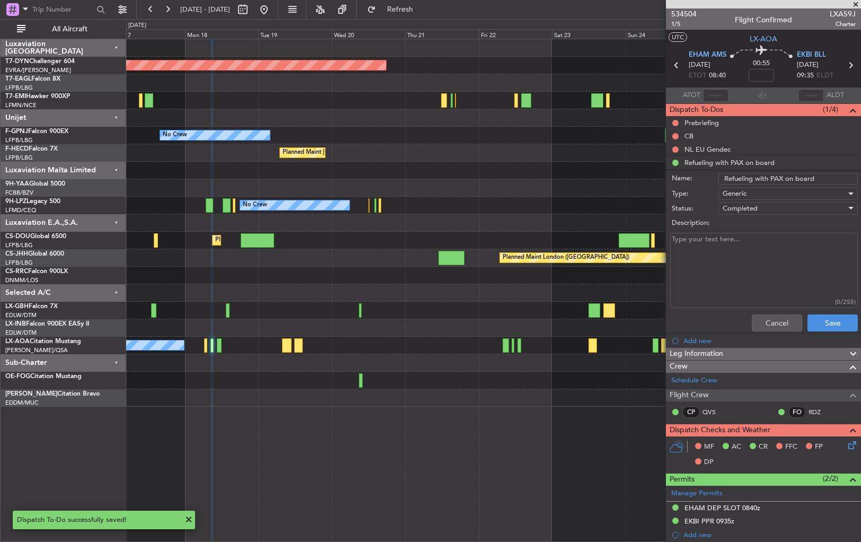
click at [709, 243] on textarea "Description:" at bounding box center [764, 271] width 188 height 76
type textarea "Possible"
drag, startPoint x: 820, startPoint y: 327, endPoint x: 721, endPoint y: 337, distance: 99.7
click at [819, 327] on button "Save" at bounding box center [833, 323] width 50 height 17
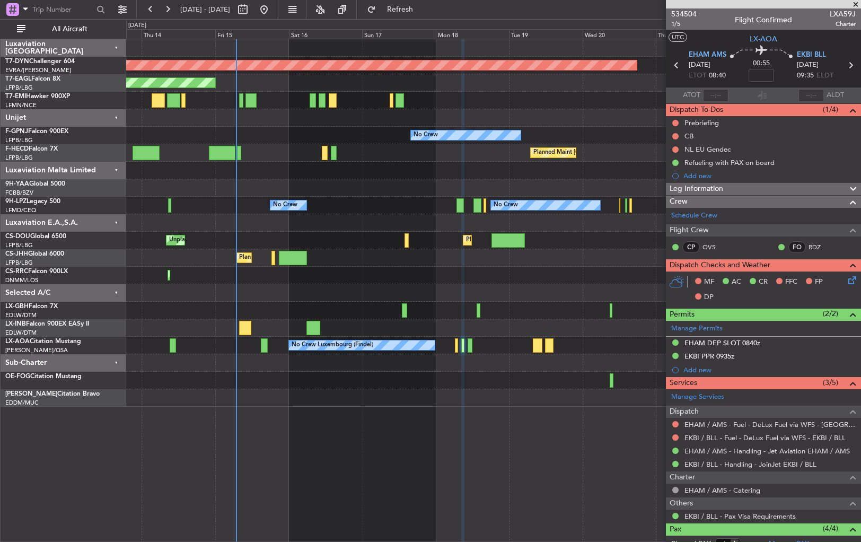
click at [592, 268] on div "Planned Maint Lagos ([PERSON_NAME])" at bounding box center [493, 276] width 735 height 18
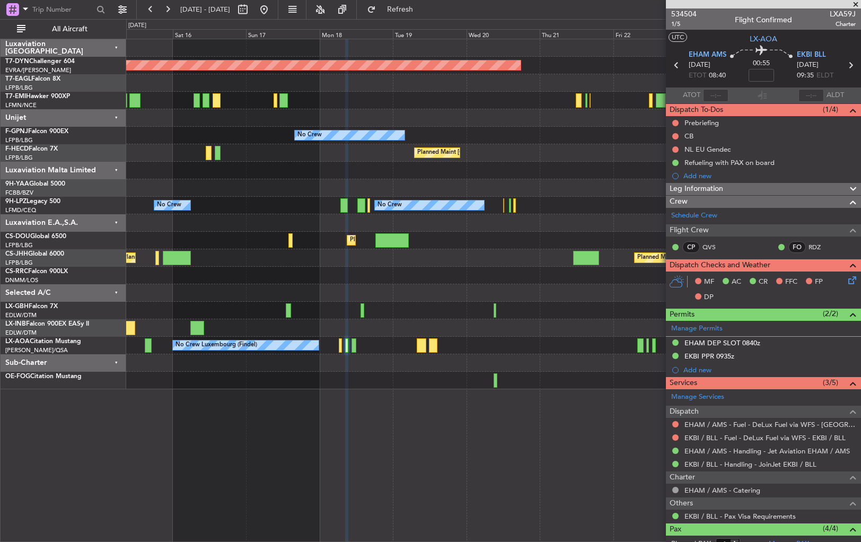
click at [376, 383] on div at bounding box center [493, 381] width 735 height 18
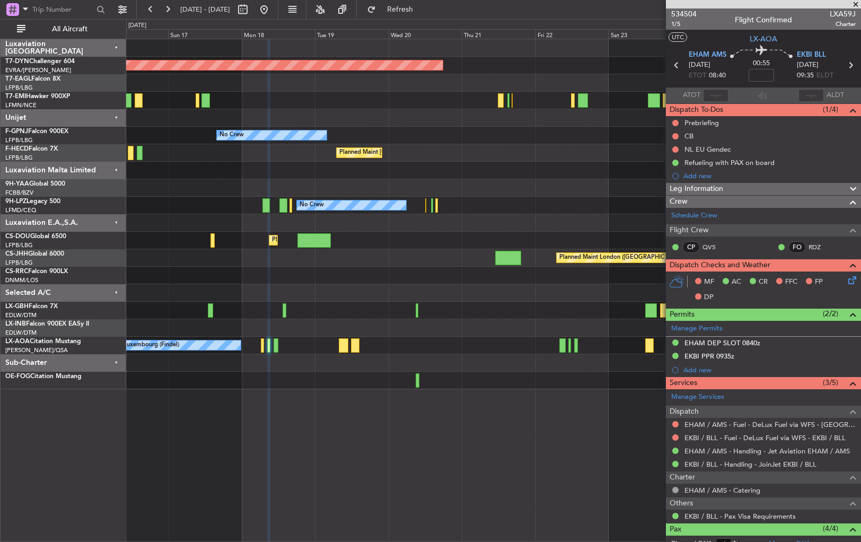
click at [496, 378] on div at bounding box center [493, 381] width 735 height 18
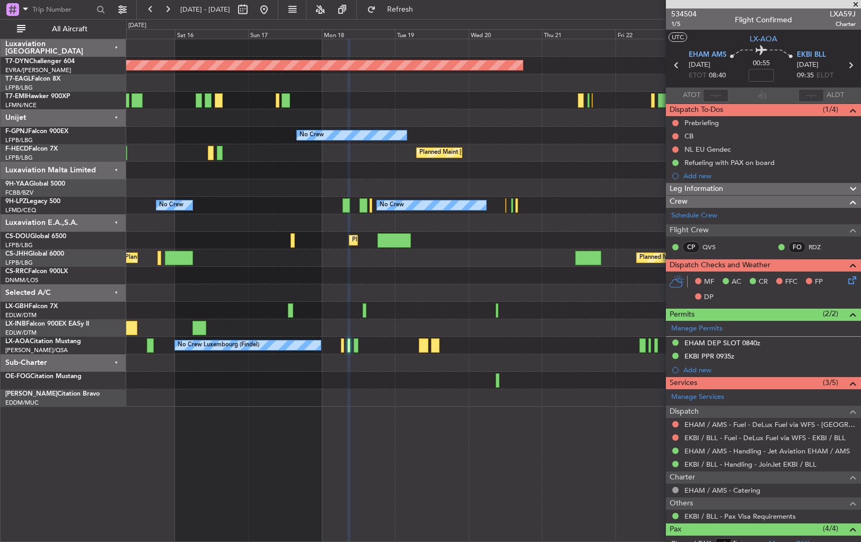
click at [450, 305] on div "Planned Maint Nice ([GEOGRAPHIC_DATA])" at bounding box center [493, 311] width 735 height 18
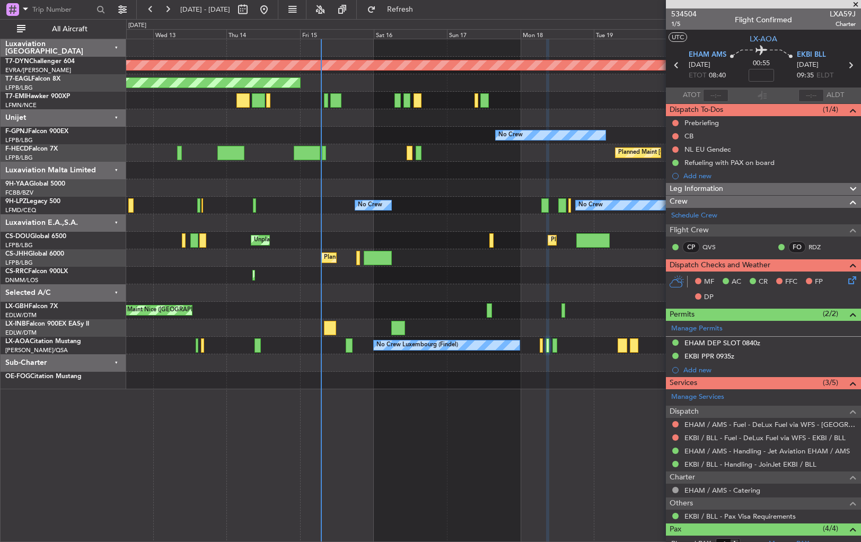
click at [491, 197] on div "Planned Maint [GEOGRAPHIC_DATA]-[GEOGRAPHIC_DATA] Planned Maint [US_STATE] ([GE…" at bounding box center [493, 214] width 735 height 350
click at [342, 411] on div "Planned Maint [GEOGRAPHIC_DATA]-[GEOGRAPHIC_DATA] Planned Maint [US_STATE] ([GE…" at bounding box center [493, 290] width 735 height 503
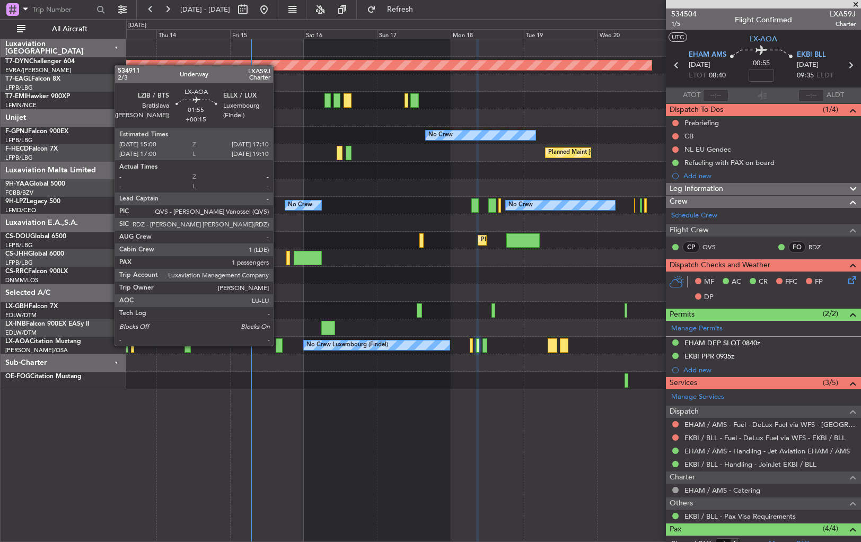
click at [278, 345] on div at bounding box center [279, 345] width 7 height 14
type input "+00:15"
type input "1"
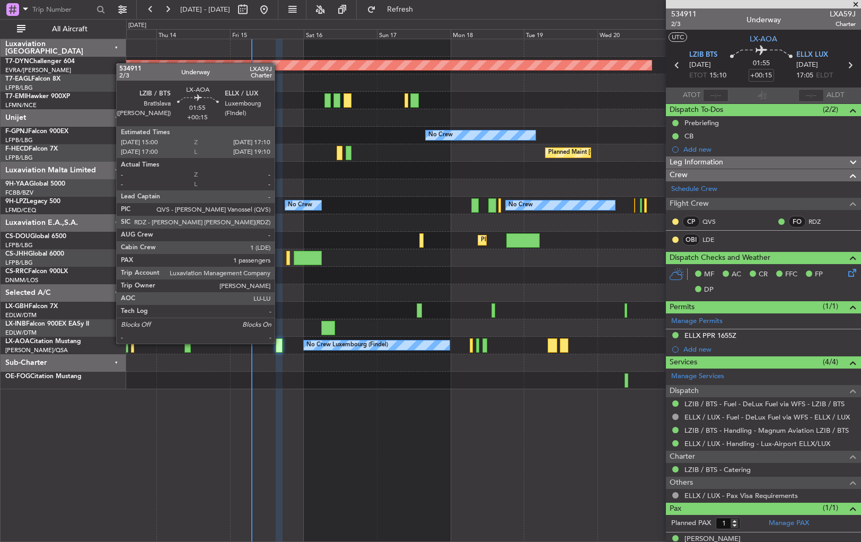
click at [280, 343] on div at bounding box center [279, 345] width 7 height 14
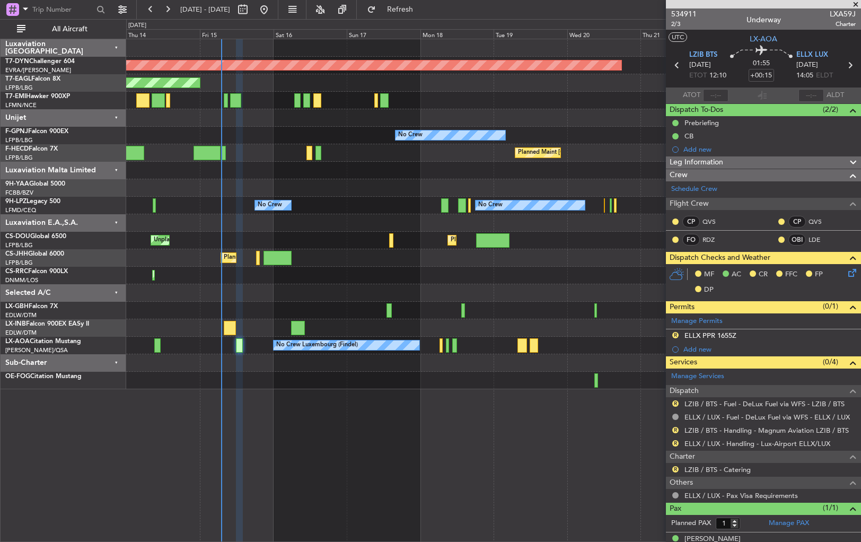
click at [310, 302] on div "Planned Maint Nice ([GEOGRAPHIC_DATA])" at bounding box center [493, 311] width 735 height 18
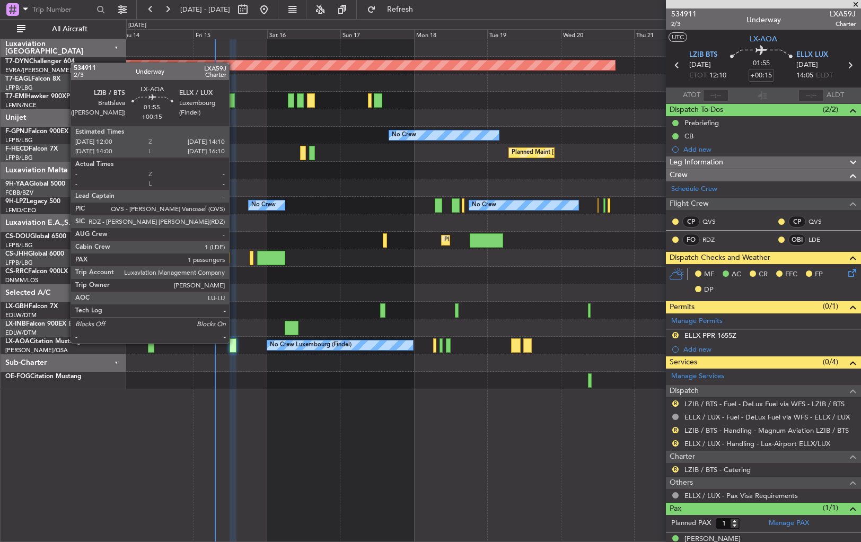
click at [234, 342] on div at bounding box center [233, 345] width 7 height 14
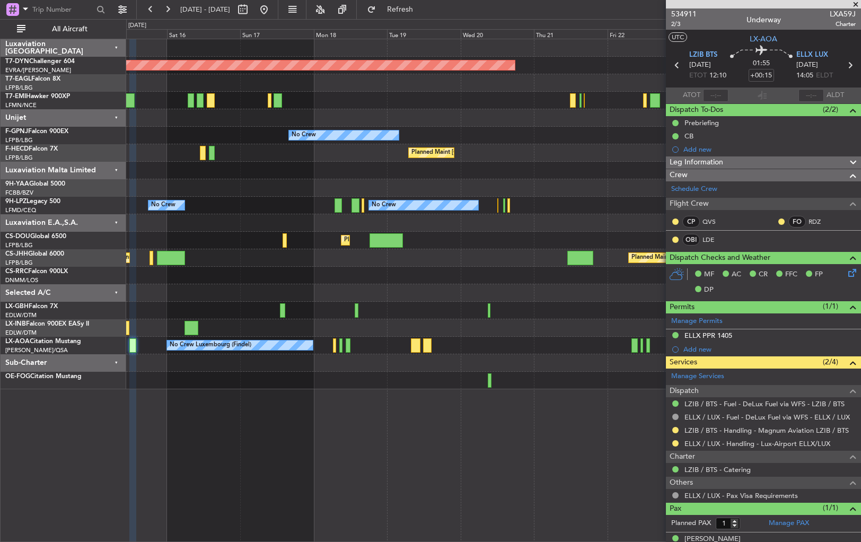
click at [287, 336] on div "Planned Maint [GEOGRAPHIC_DATA]-[GEOGRAPHIC_DATA] Planned Maint Geneva ([GEOGRA…" at bounding box center [493, 214] width 735 height 350
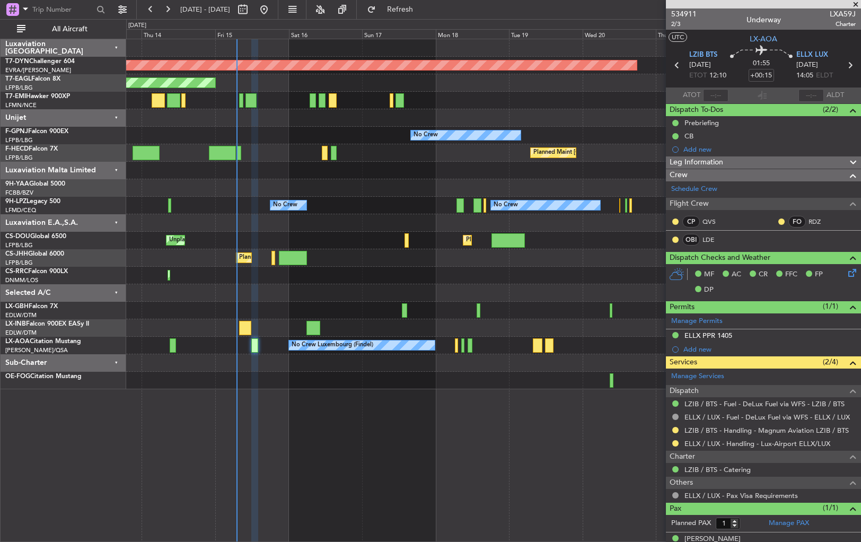
click at [363, 325] on div at bounding box center [493, 328] width 735 height 18
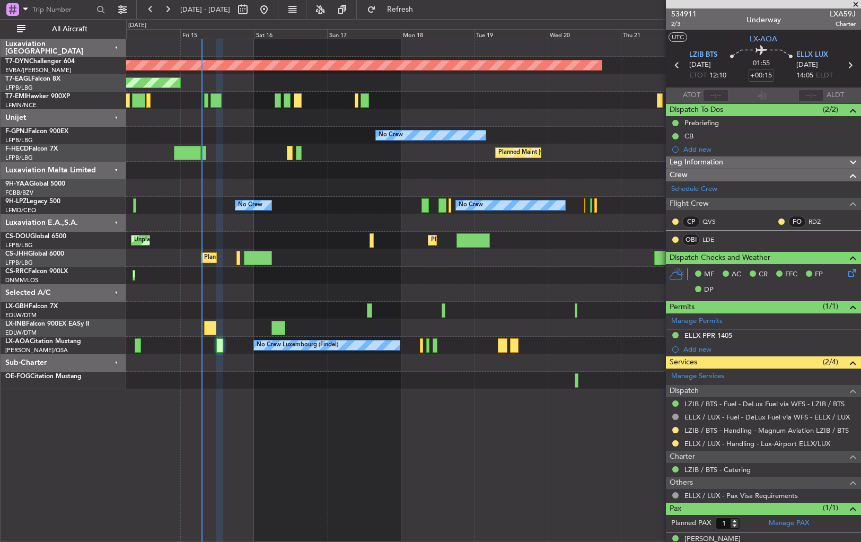
click at [355, 331] on div at bounding box center [493, 328] width 735 height 18
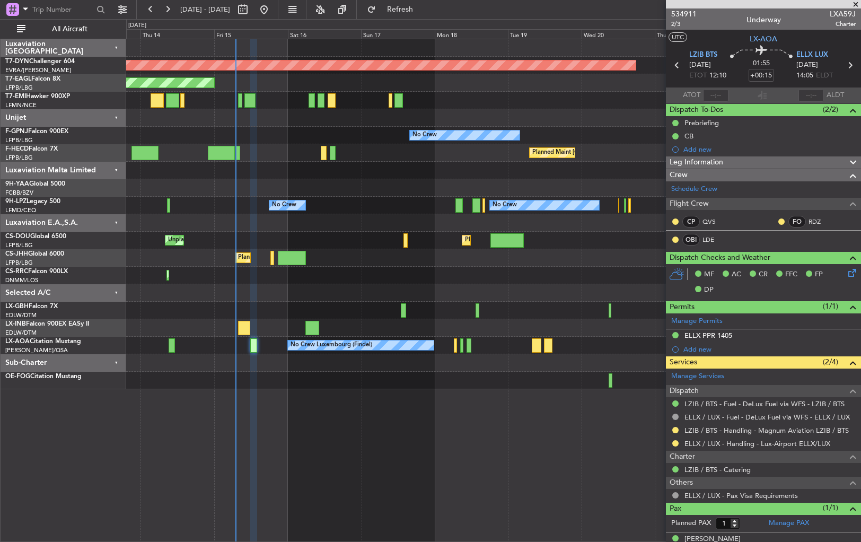
click at [355, 292] on div at bounding box center [493, 293] width 735 height 18
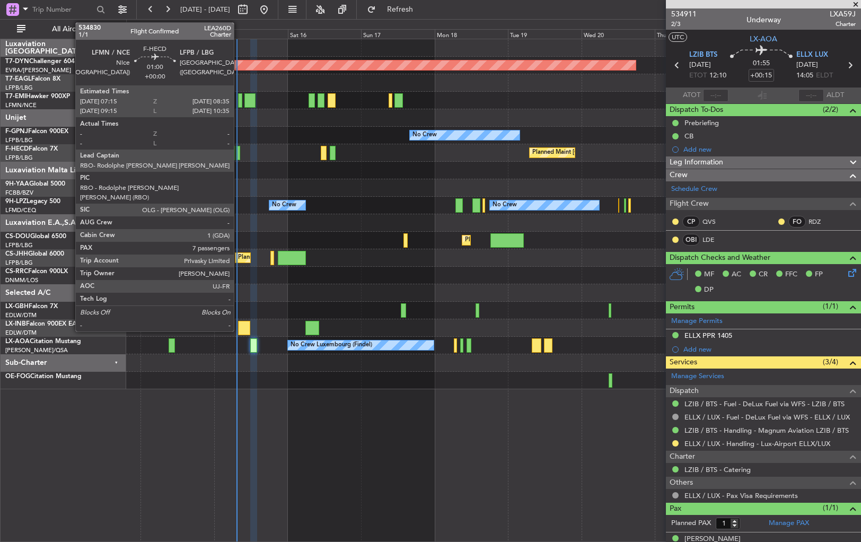
click at [239, 151] on div at bounding box center [238, 153] width 4 height 14
type input "7"
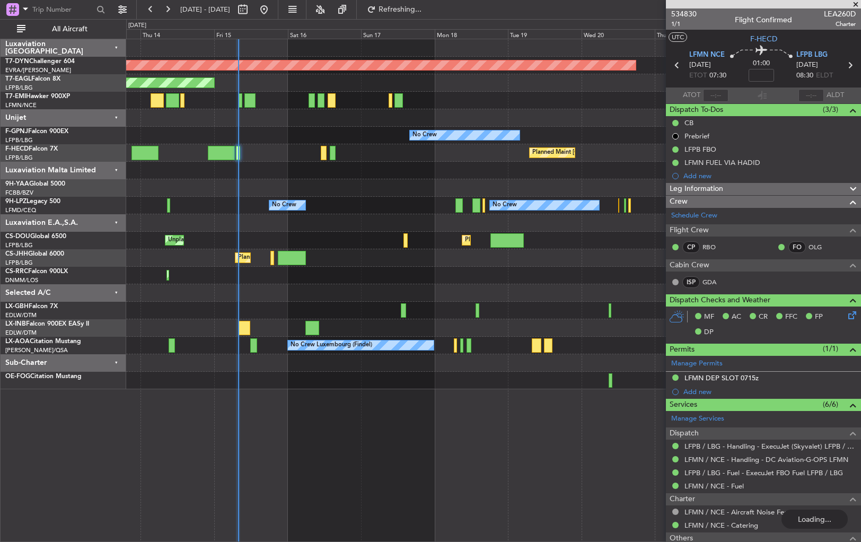
type input "07:50"
